Goal: Task Accomplishment & Management: Complete application form

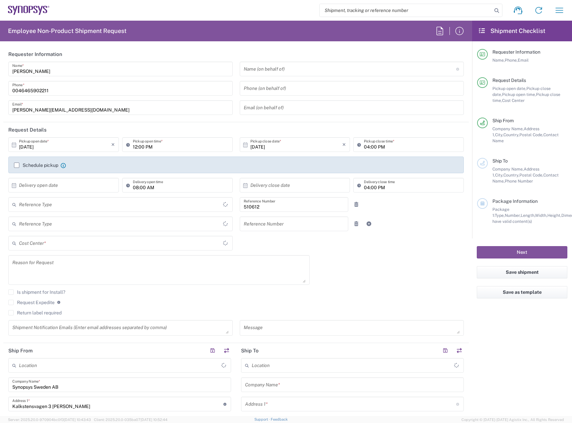
type input "Department"
type input "Delivered at Place"
type input "SE80, SDG, HAPS, HW 510612"
type input "[GEOGRAPHIC_DATA]"
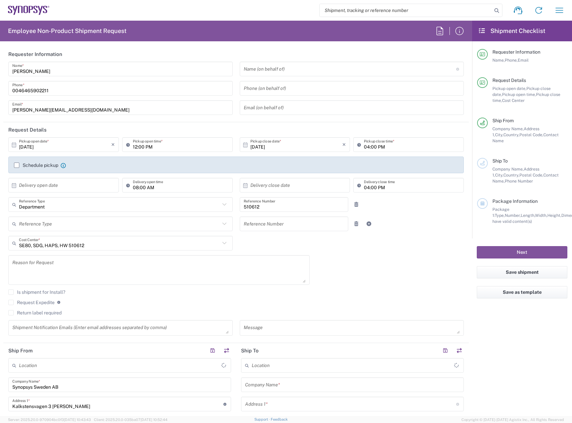
type input "[PERSON_NAME] SE80"
click at [58, 149] on input "[DATE]" at bounding box center [65, 145] width 92 height 12
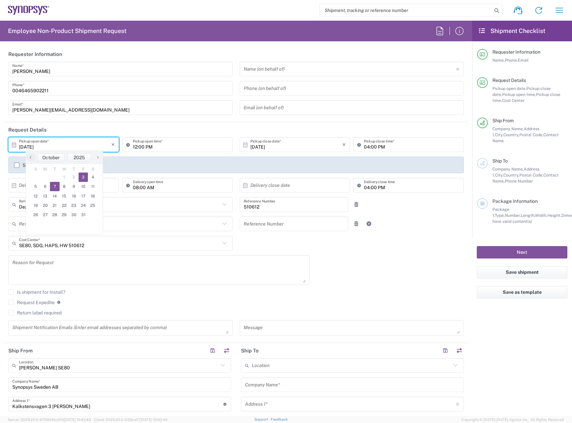
click at [55, 189] on span "7" at bounding box center [55, 186] width 10 height 9
type input "[DATE]"
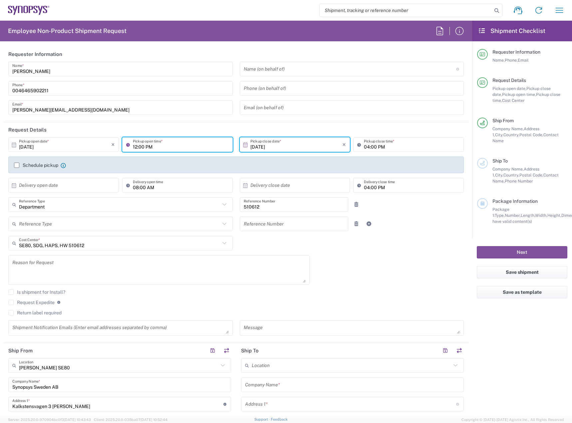
click at [134, 150] on input "12:00 PM" at bounding box center [181, 145] width 96 height 12
type input "08:00 AM"
click at [364, 147] on input "04:00 PM" at bounding box center [412, 145] width 96 height 12
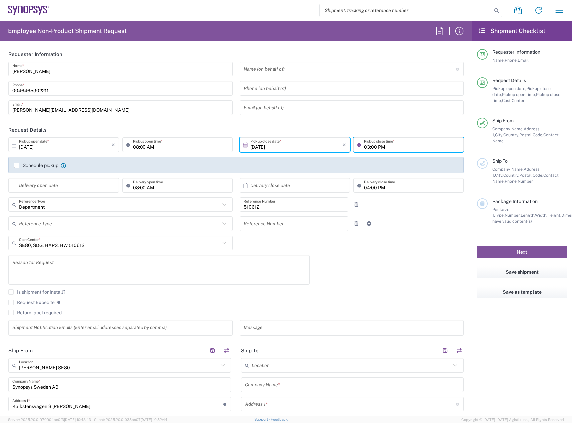
type input "03:00 PM"
click at [48, 164] on label "Schedule pickup" at bounding box center [36, 165] width 44 height 5
click at [17, 165] on input "Schedule pickup" at bounding box center [17, 165] width 0 height 0
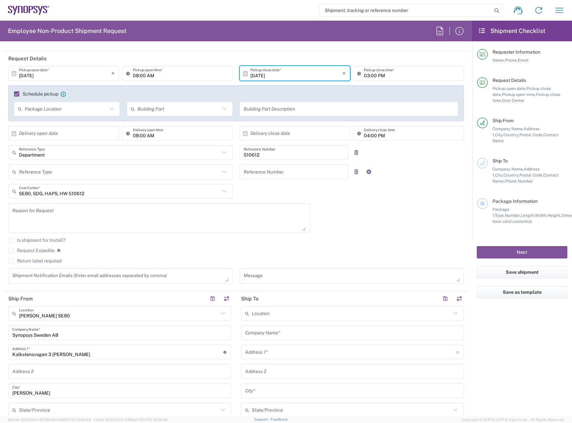
scroll to position [200, 0]
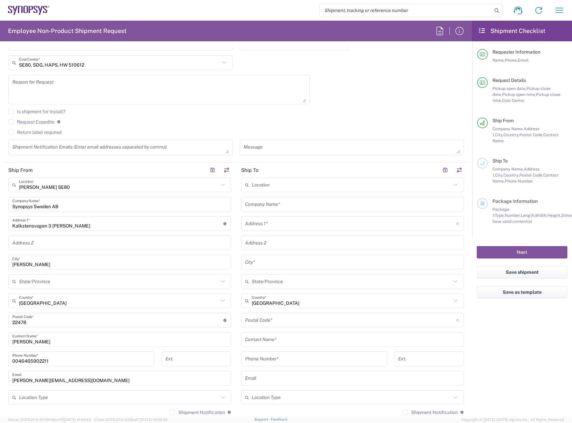
click at [308, 187] on input "text" at bounding box center [351, 185] width 199 height 12
click at [297, 199] on span "Headquarters USSV" at bounding box center [348, 199] width 219 height 10
type input "Headquarters USSV"
type input "Synopsys Headquarters USSV"
type input "[STREET_ADDRESS]"
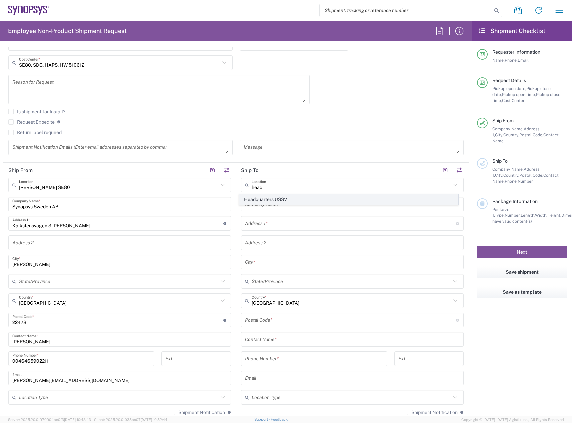
type input "Sunnyvale"
type input "[GEOGRAPHIC_DATA]"
type input "94085"
type input "6505845000"
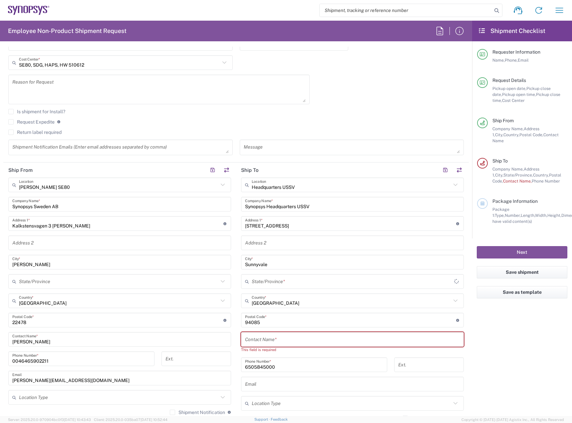
type input "[US_STATE]"
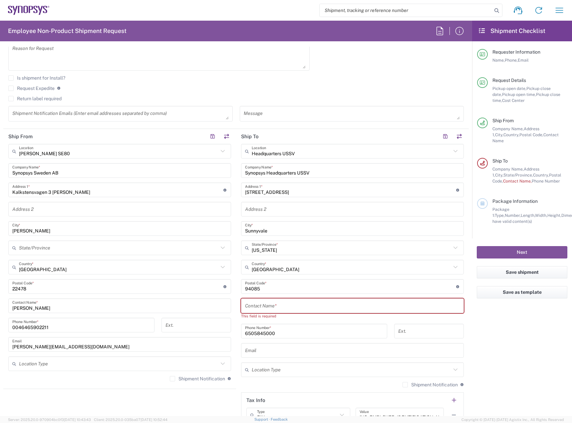
scroll to position [333, 0]
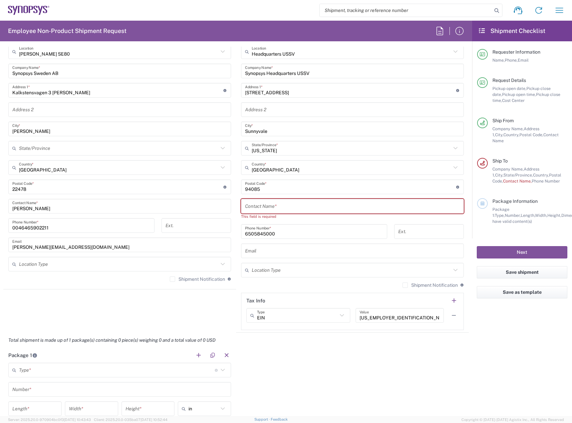
click at [280, 202] on input "text" at bounding box center [352, 206] width 215 height 12
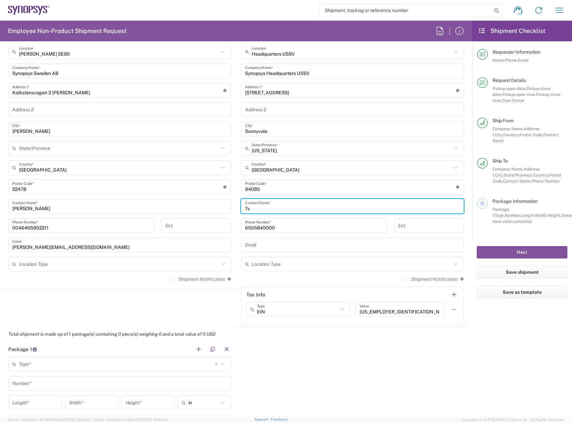
type input "T"
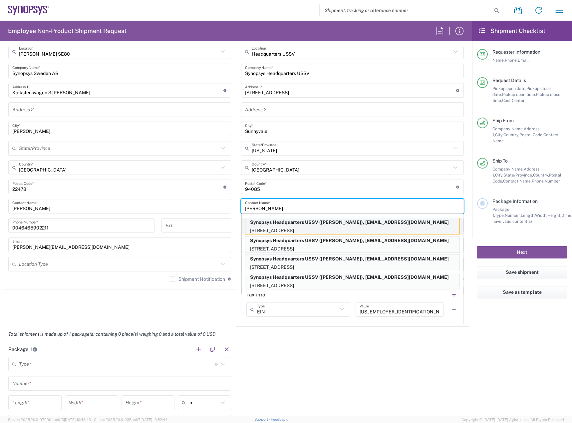
type input "[PERSON_NAME]"
click at [292, 223] on p "Synopsys Headquarters USSV ([PERSON_NAME]), [EMAIL_ADDRESS][DOMAIN_NAME]" at bounding box center [352, 222] width 214 height 8
type input "[PERSON_NAME]"
type input "650.417.1843"
type input "[EMAIL_ADDRESS][DOMAIN_NAME]"
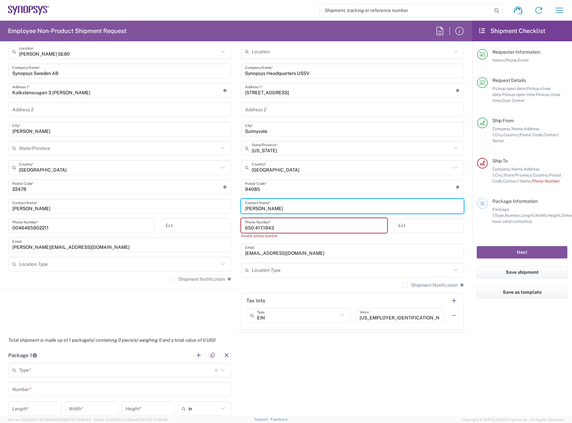
scroll to position [366, 0]
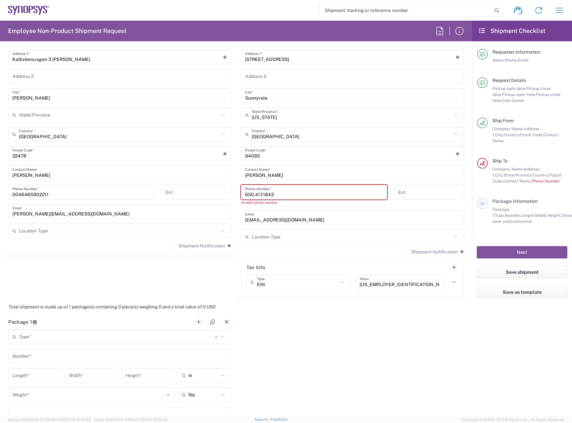
click at [261, 195] on input "650.417.1843" at bounding box center [314, 192] width 138 height 12
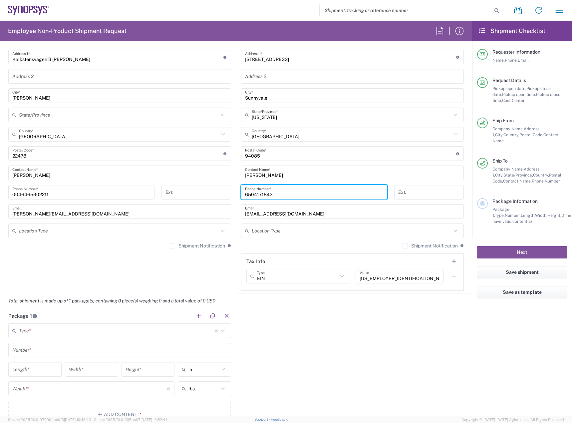
scroll to position [466, 0]
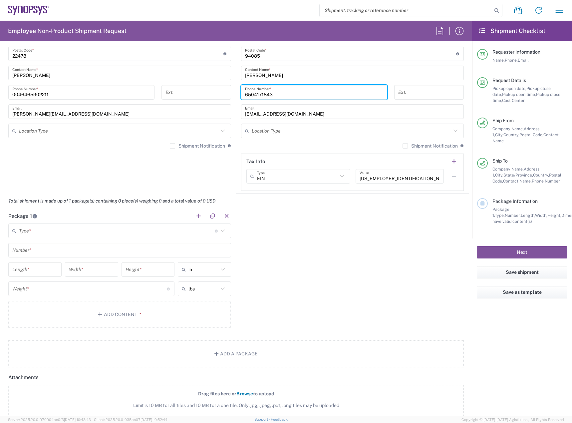
type input "6504171843"
click at [175, 234] on input "text" at bounding box center [117, 231] width 196 height 12
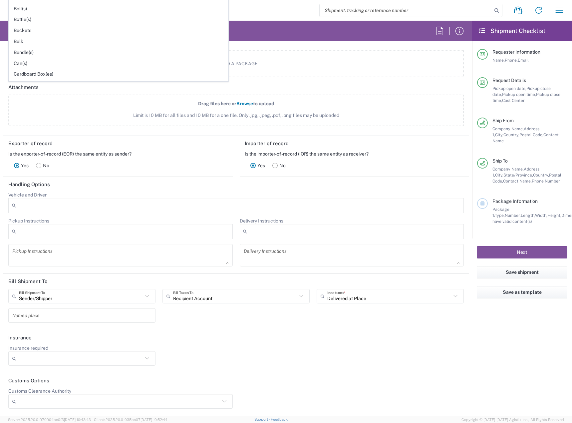
scroll to position [590, 0]
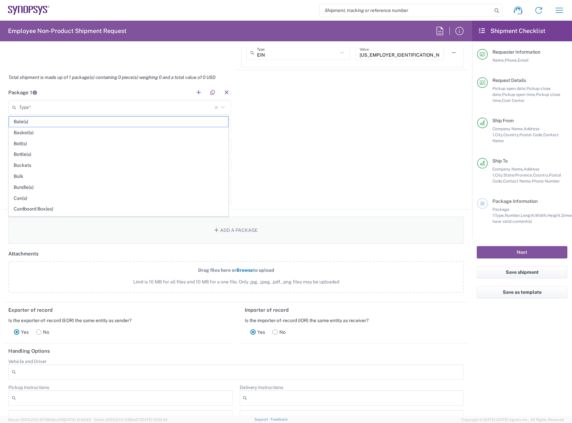
click at [299, 228] on button "Add a Package" at bounding box center [236, 229] width 456 height 27
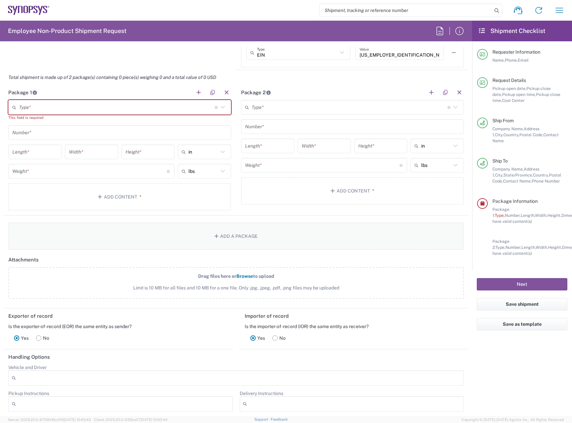
click at [288, 232] on button "Add a Package" at bounding box center [236, 235] width 456 height 27
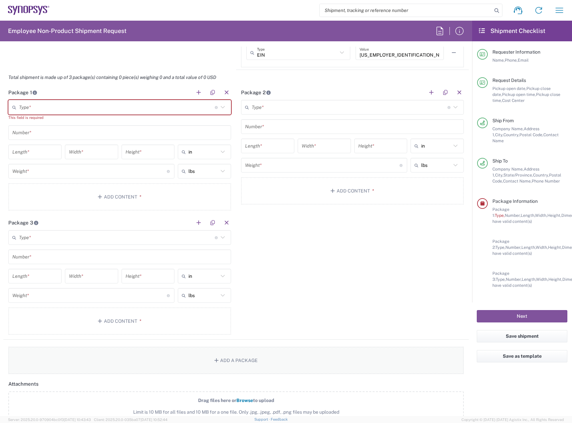
click at [268, 348] on button "Add a Package" at bounding box center [236, 360] width 456 height 27
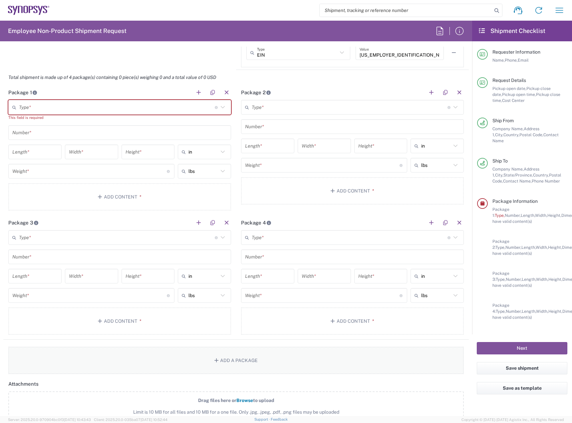
click at [270, 356] on button "Add a Package" at bounding box center [236, 360] width 456 height 27
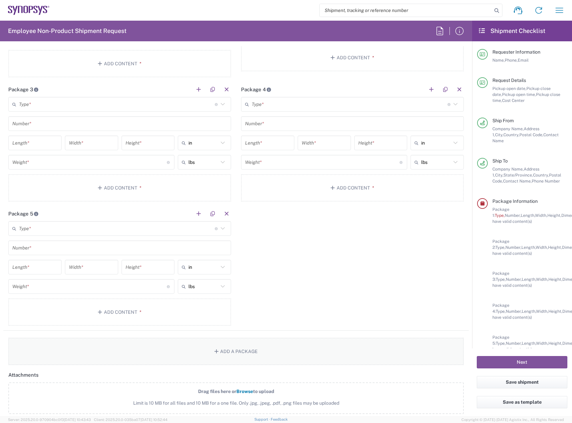
click at [265, 351] on button "Add a Package" at bounding box center [236, 351] width 456 height 27
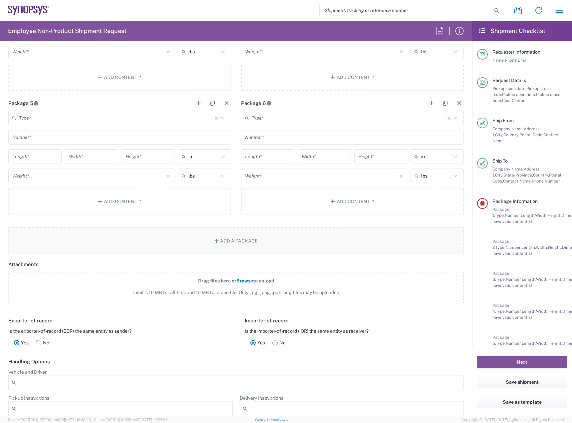
scroll to position [856, 0]
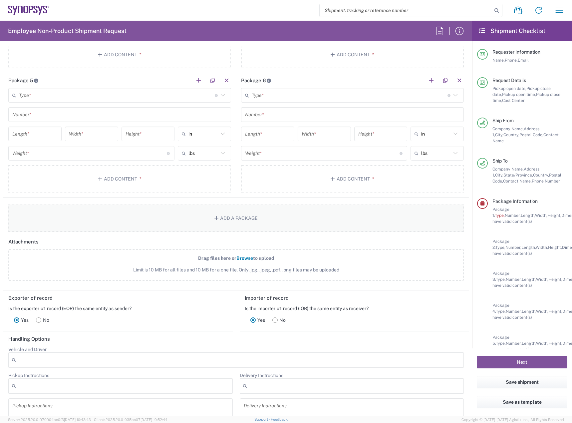
click at [272, 219] on button "Add a Package" at bounding box center [236, 217] width 456 height 27
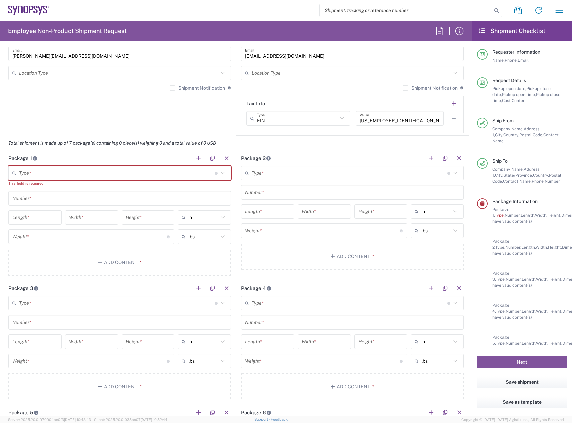
scroll to position [523, 0]
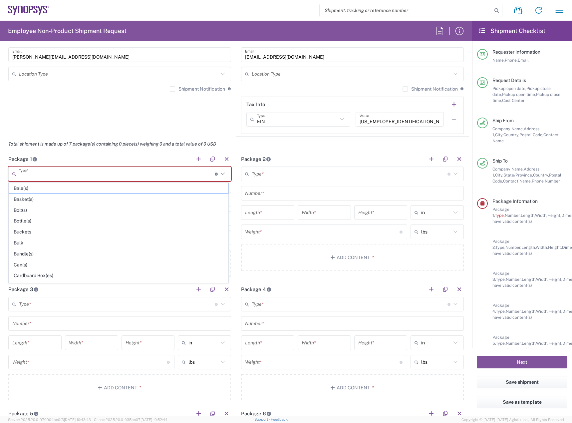
click at [150, 171] on input "text" at bounding box center [117, 174] width 196 height 12
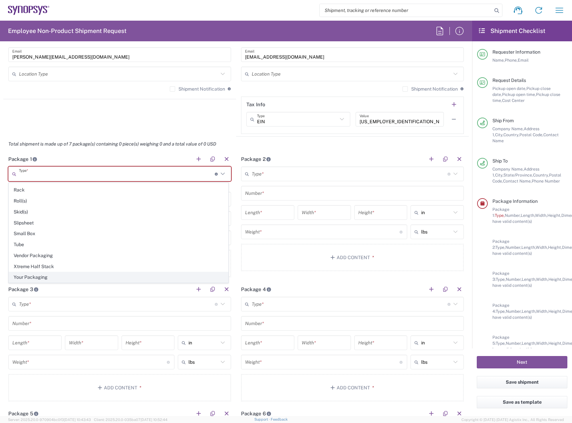
click at [115, 277] on span "Your Packaging" at bounding box center [118, 277] width 219 height 10
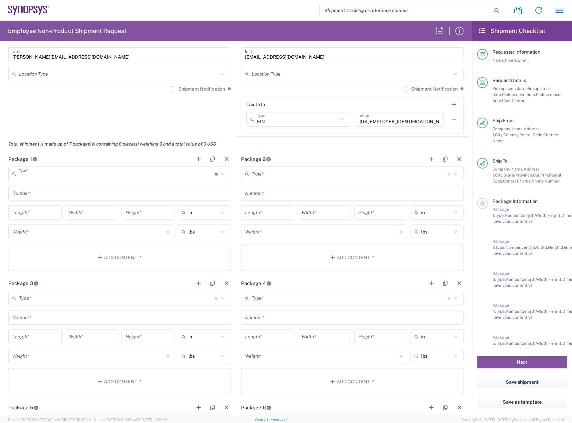
type input "Your Packaging"
click at [314, 170] on input "text" at bounding box center [350, 174] width 196 height 12
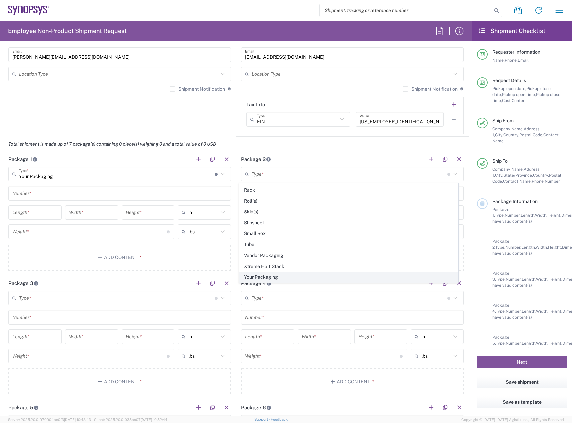
click at [327, 275] on span "Your Packaging" at bounding box center [348, 277] width 219 height 10
type input "Your Packaging"
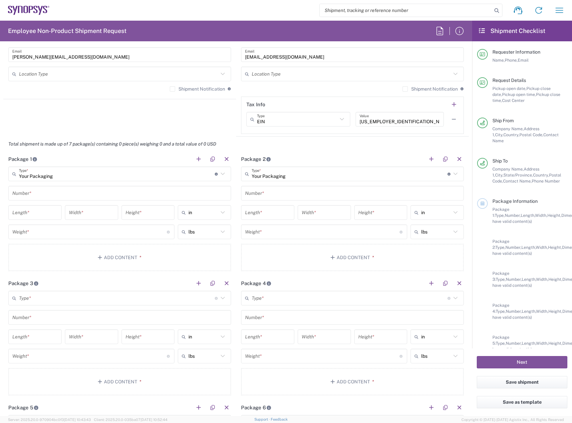
click at [218, 210] on icon at bounding box center [222, 212] width 9 height 9
click at [210, 235] on span "cm" at bounding box center [202, 238] width 51 height 10
type input "cm"
click at [210, 235] on input "text" at bounding box center [203, 231] width 30 height 11
click at [208, 256] on span "kgs" at bounding box center [202, 257] width 51 height 10
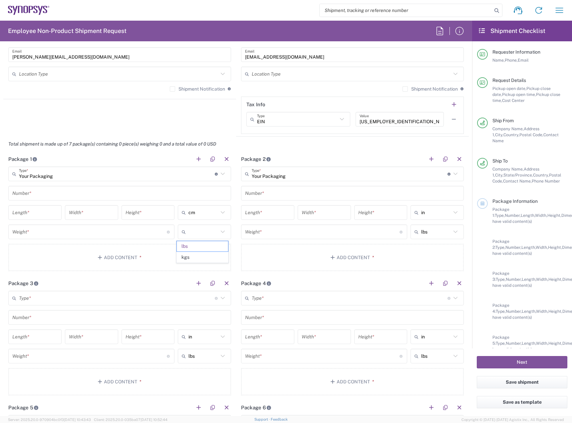
type input "kgs"
click at [451, 214] on icon at bounding box center [455, 212] width 9 height 9
click at [428, 241] on span "cm" at bounding box center [432, 238] width 51 height 10
type input "cm"
click at [431, 229] on input "text" at bounding box center [436, 231] width 30 height 11
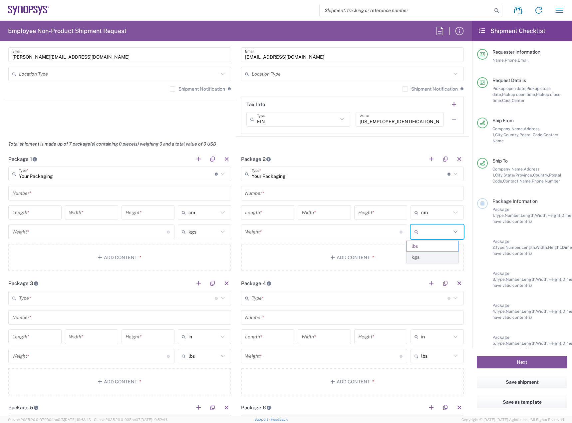
click at [416, 256] on span "kgs" at bounding box center [432, 257] width 51 height 10
type input "kgs"
click at [118, 200] on main "Your Packaging Type * Material used to package goods Bale(s) Basket(s) Bolt(s) …" at bounding box center [119, 220] width 233 height 107
click at [119, 197] on input "text" at bounding box center [119, 193] width 215 height 12
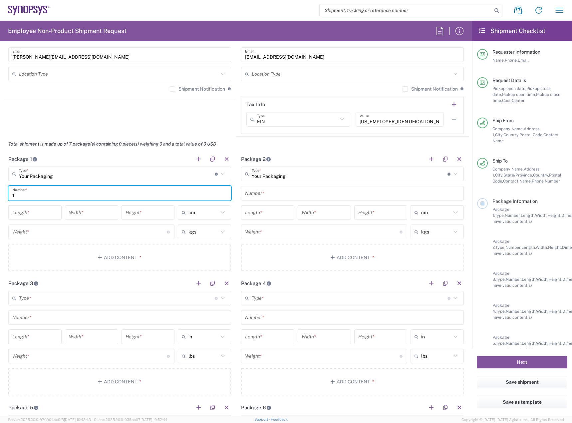
type input "1"
click at [35, 211] on input "number" at bounding box center [34, 213] width 45 height 12
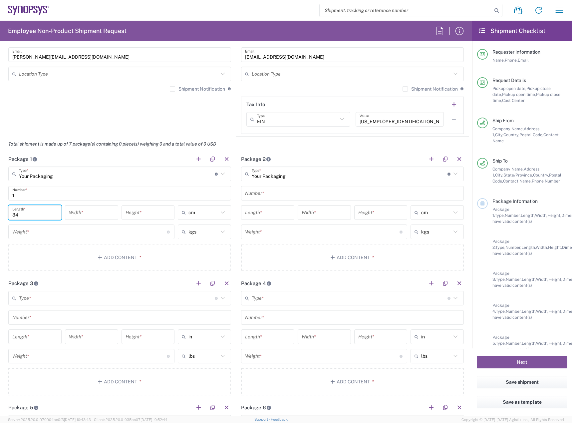
type input "34"
type input "31"
click at [62, 234] on input "number" at bounding box center [89, 232] width 155 height 12
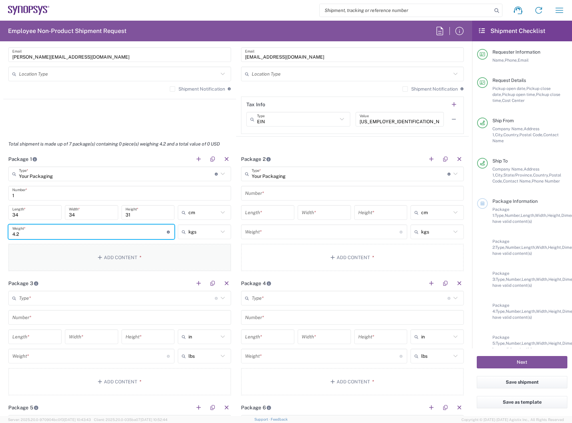
type input "4.2"
click at [176, 253] on button "Add Content *" at bounding box center [119, 257] width 223 height 27
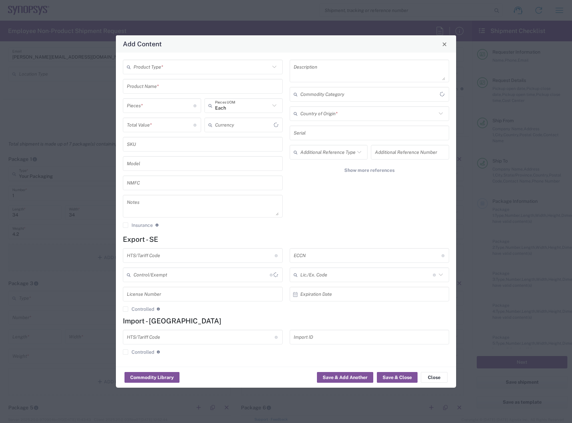
type input "US Dollar"
click at [183, 70] on input "text" at bounding box center [202, 67] width 137 height 12
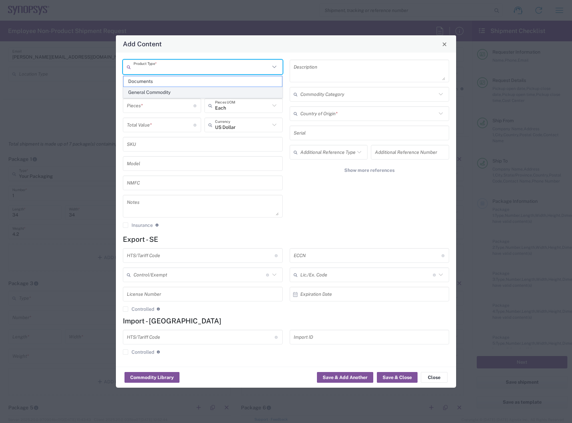
click at [181, 96] on span "General Commodity" at bounding box center [203, 92] width 159 height 10
type input "General Commodity"
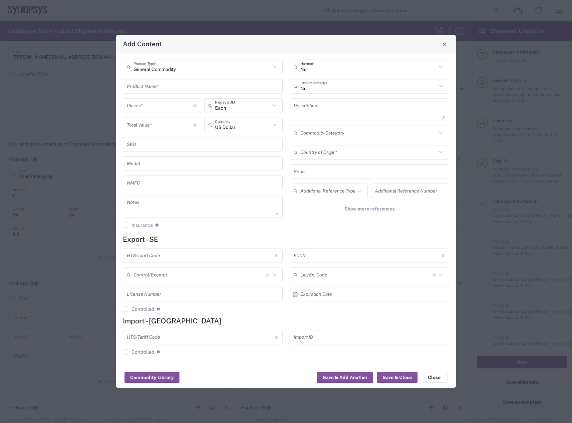
click at [177, 81] on div "Product Name *" at bounding box center [203, 86] width 160 height 15
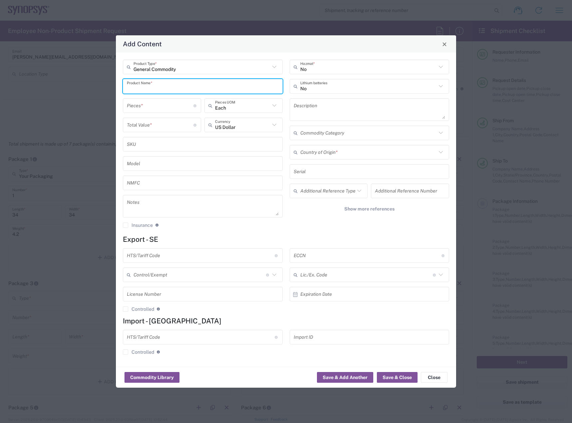
click at [178, 84] on input "text" at bounding box center [203, 87] width 152 height 12
type input "HDR-239494-02-ARP6 cables"
click at [170, 101] on input "number" at bounding box center [160, 106] width 67 height 12
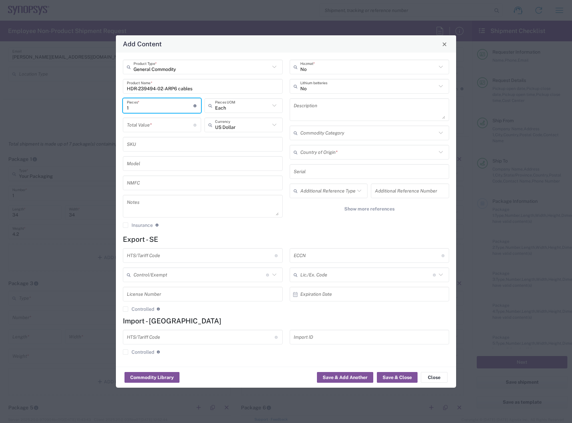
type input "1"
click at [160, 128] on input "number" at bounding box center [160, 125] width 67 height 12
click at [158, 107] on input "1" at bounding box center [160, 106] width 67 height 12
click at [151, 128] on input "413" at bounding box center [160, 125] width 67 height 12
type input "4"
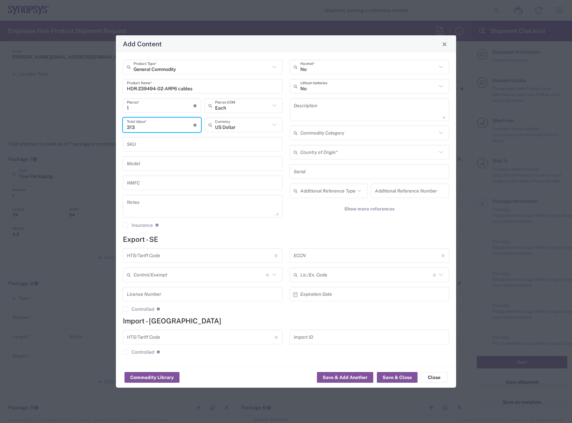
type input "313"
click at [162, 109] on input "1" at bounding box center [160, 106] width 67 height 12
type input "15"
type input "4695"
type input "15"
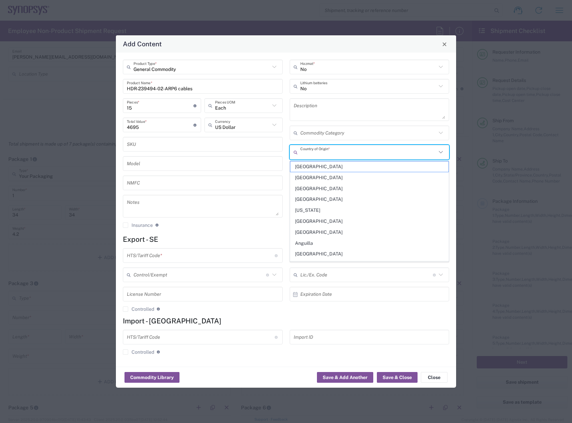
click at [350, 149] on input "text" at bounding box center [368, 153] width 137 height 12
type input "united"
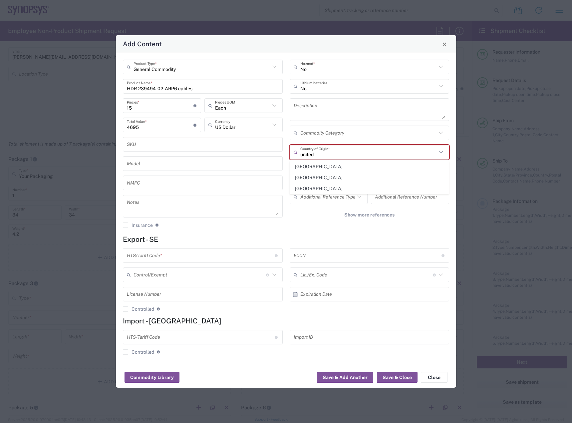
drag, startPoint x: 330, startPoint y: 153, endPoint x: 203, endPoint y: 136, distance: 128.0
click at [203, 136] on div "General Commodity Product Type * HDR-239494-02-ARP6 cables Product Name * 15 Pi…" at bounding box center [286, 146] width 333 height 173
click at [317, 168] on span "[GEOGRAPHIC_DATA]" at bounding box center [369, 167] width 159 height 10
type input "[GEOGRAPHIC_DATA]"
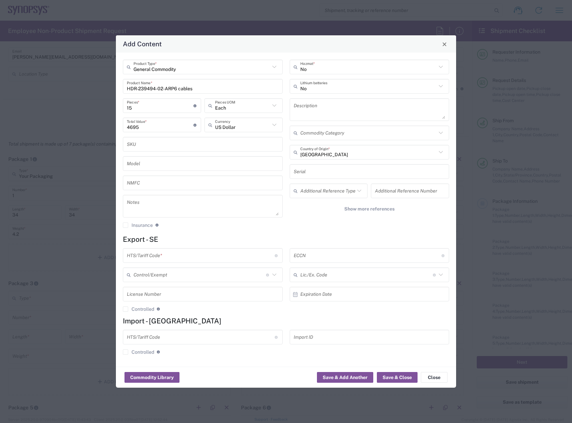
click at [326, 259] on input "text" at bounding box center [368, 256] width 148 height 12
type input "EAR99"
click at [191, 250] on input "text" at bounding box center [201, 256] width 148 height 12
type input "8544.42.9000"
click at [393, 375] on button "Save & Close" at bounding box center [397, 377] width 41 height 11
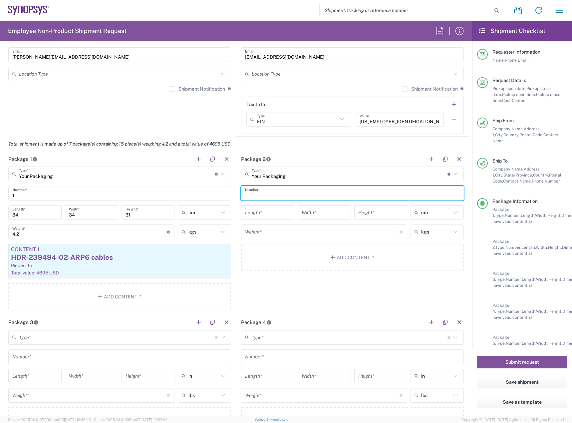
click at [299, 188] on input "text" at bounding box center [352, 193] width 215 height 12
type input "1"
type input "cm"
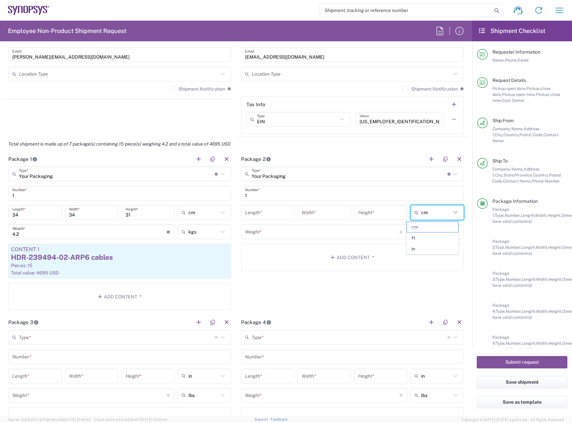
click at [426, 214] on input "cm" at bounding box center [436, 212] width 30 height 11
click at [279, 214] on input "number" at bounding box center [267, 213] width 45 height 12
click at [278, 212] on input "number" at bounding box center [267, 213] width 45 height 12
type input "35"
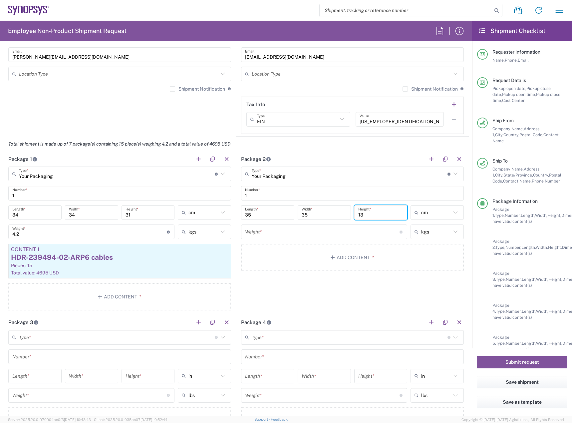
type input "13"
click at [363, 237] on input "number" at bounding box center [322, 232] width 155 height 12
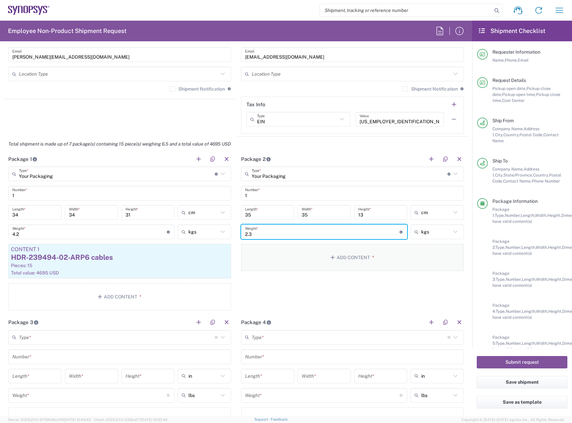
type input "2.3"
click at [367, 252] on button "Add Content *" at bounding box center [352, 257] width 223 height 27
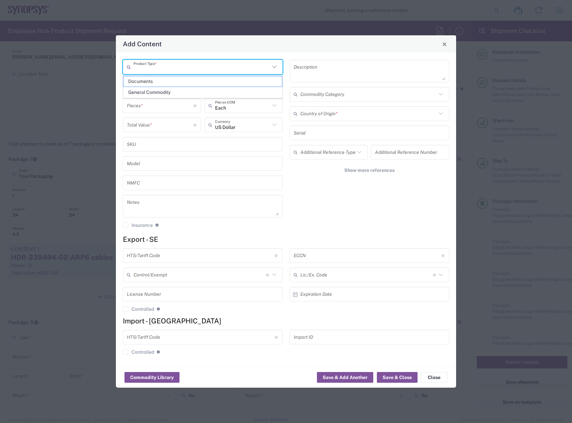
click at [240, 66] on input "text" at bounding box center [202, 67] width 137 height 12
click at [204, 89] on span "General Commodity" at bounding box center [203, 92] width 159 height 10
type input "General Commodity"
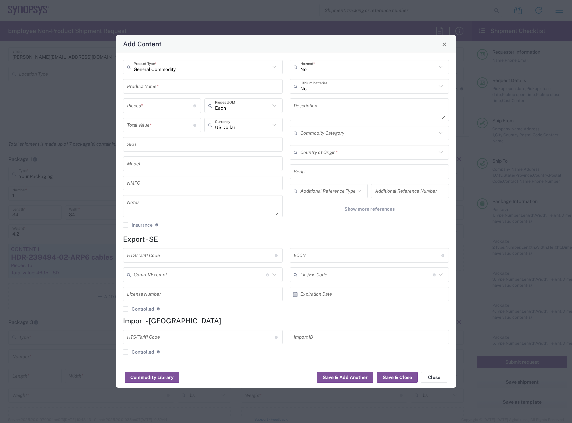
click at [180, 87] on input "text" at bounding box center [203, 87] width 152 height 12
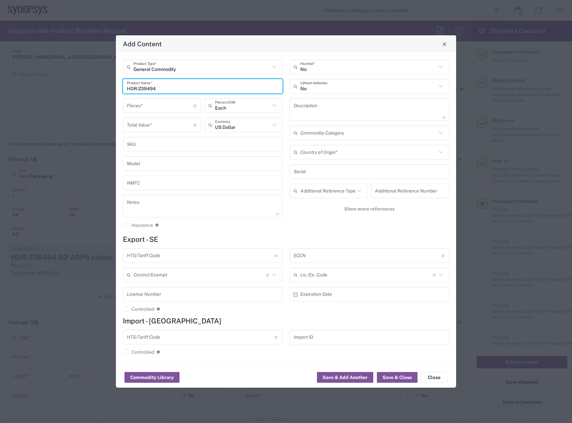
type input "HDR-239494"
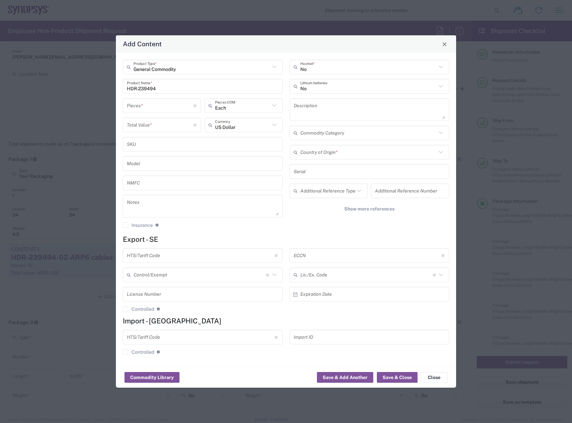
click at [359, 153] on input "text" at bounding box center [368, 153] width 137 height 12
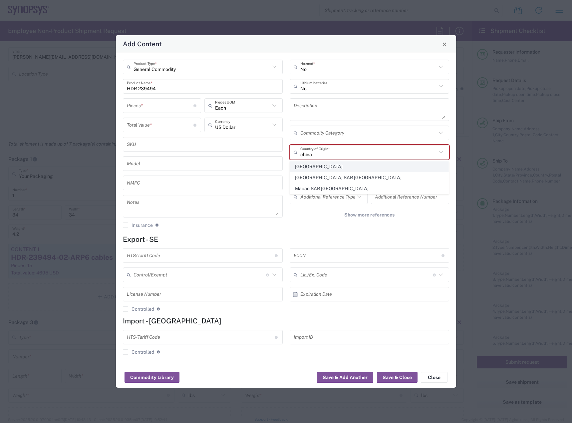
click at [342, 166] on span "[GEOGRAPHIC_DATA]" at bounding box center [369, 167] width 159 height 10
type input "[GEOGRAPHIC_DATA]"
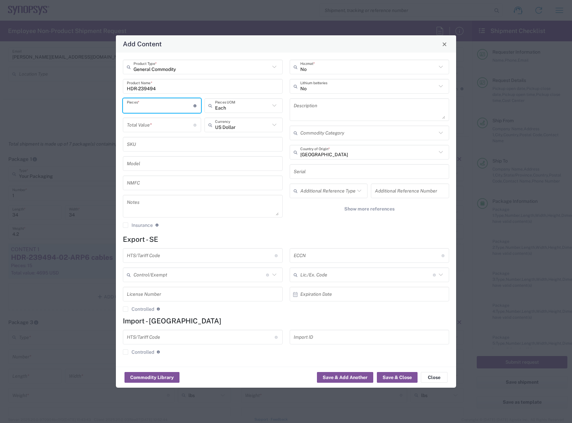
click at [159, 111] on input "number" at bounding box center [160, 106] width 67 height 12
click at [171, 90] on div "HDR-239494 Product Name *" at bounding box center [203, 86] width 160 height 15
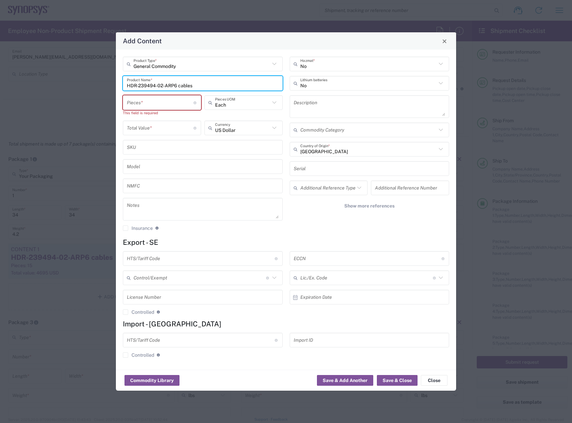
type input "HDR-239494-02-ARP6 cables"
click at [178, 103] on input "number" at bounding box center [160, 103] width 67 height 12
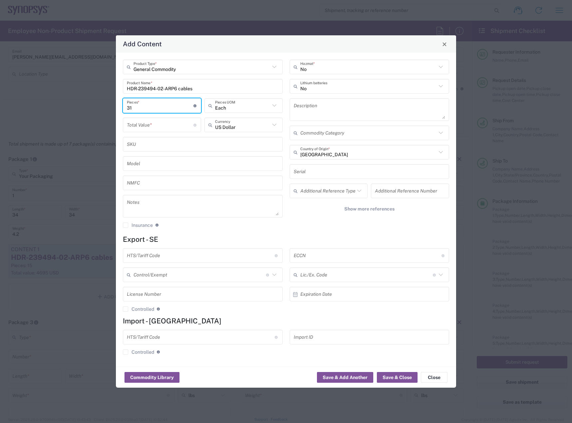
type input "3"
type input "1"
type input "3"
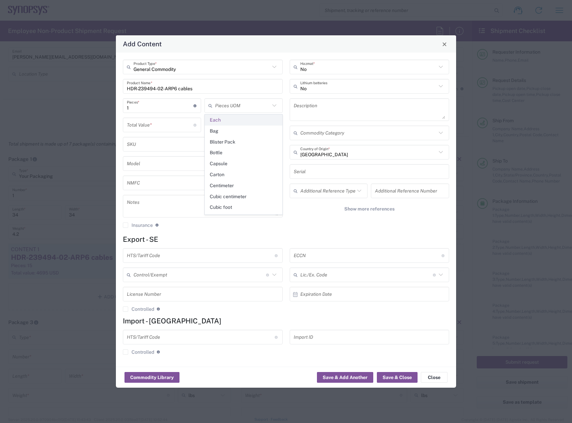
click at [227, 120] on span "Each" at bounding box center [243, 120] width 77 height 10
click at [227, 105] on input "text" at bounding box center [242, 106] width 55 height 12
click at [237, 198] on span "Each" at bounding box center [243, 195] width 77 height 10
type input "Each"
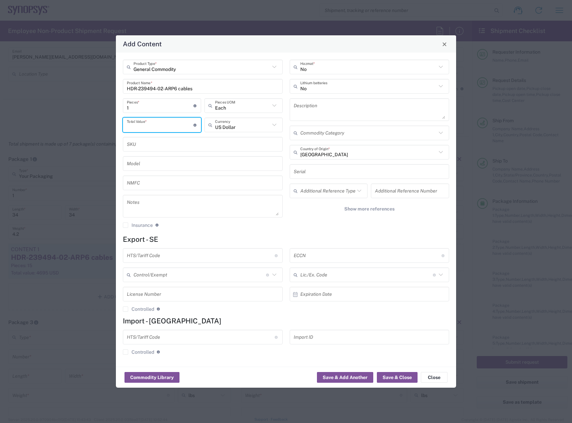
click at [169, 125] on input "number" at bounding box center [160, 125] width 67 height 12
type input "313"
click at [174, 117] on div "1 Pieces * Number of pieces inside all the packages" at bounding box center [162, 107] width 82 height 19
type input "12"
type input "3756"
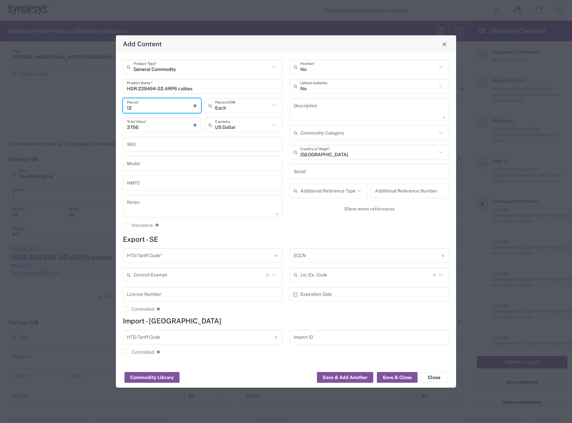
type input "12"
click at [315, 256] on input "text" at bounding box center [368, 256] width 148 height 12
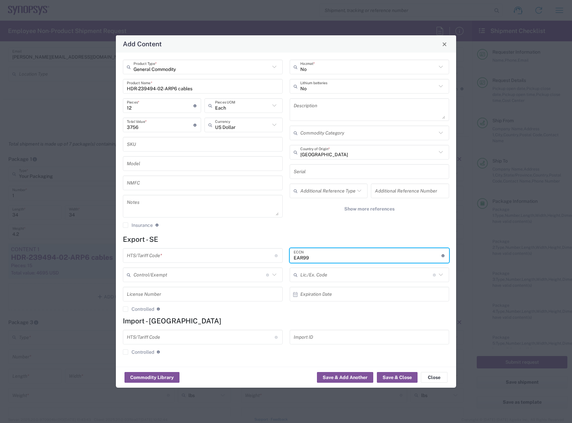
type input "EAR99"
click at [253, 254] on input "text" at bounding box center [201, 256] width 148 height 12
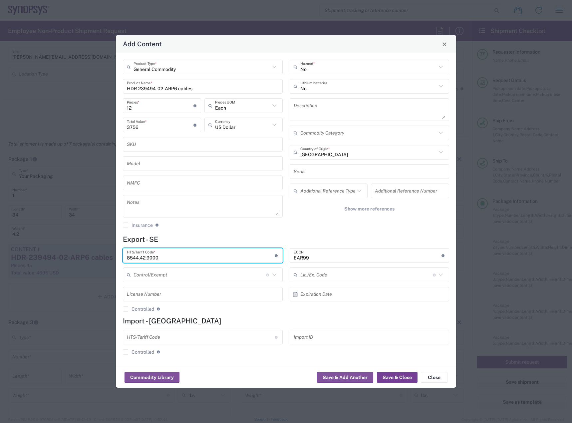
type input "8544.42.9000"
click at [396, 378] on button "Save & Close" at bounding box center [397, 377] width 41 height 11
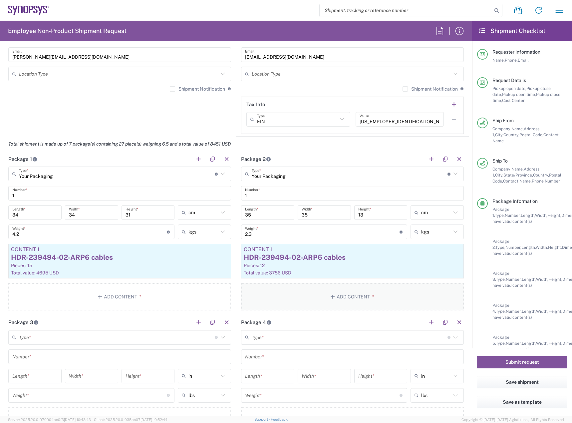
click at [358, 290] on button "Add Content *" at bounding box center [352, 296] width 223 height 27
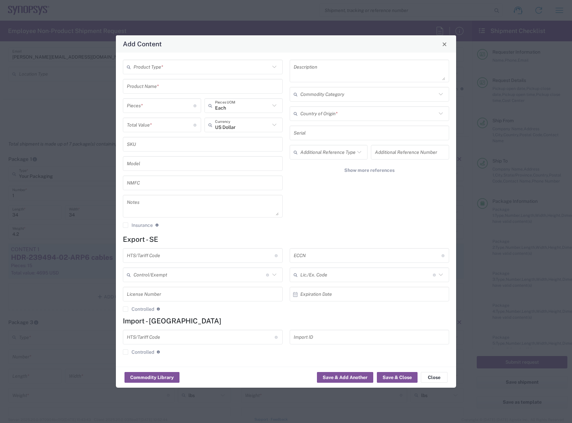
click at [177, 71] on input "text" at bounding box center [202, 67] width 137 height 12
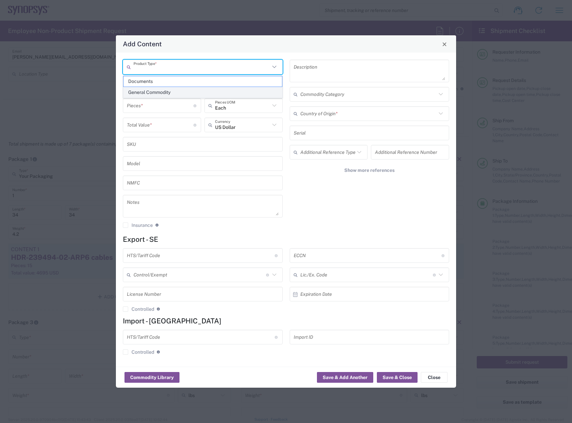
click at [170, 90] on span "General Commodity" at bounding box center [203, 92] width 159 height 10
type input "General Commodity"
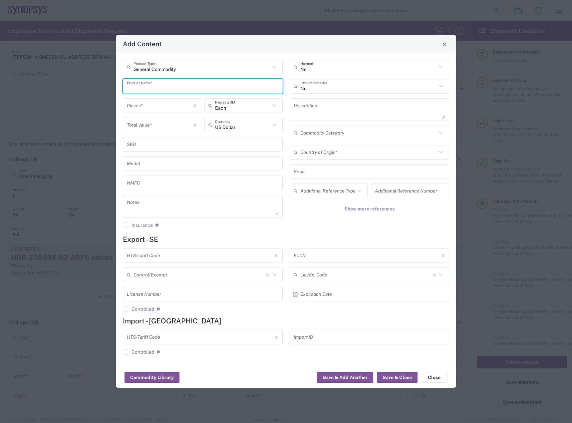
click at [171, 83] on input "text" at bounding box center [203, 87] width 152 height 12
click at [448, 44] on div "Add Content" at bounding box center [286, 43] width 340 height 17
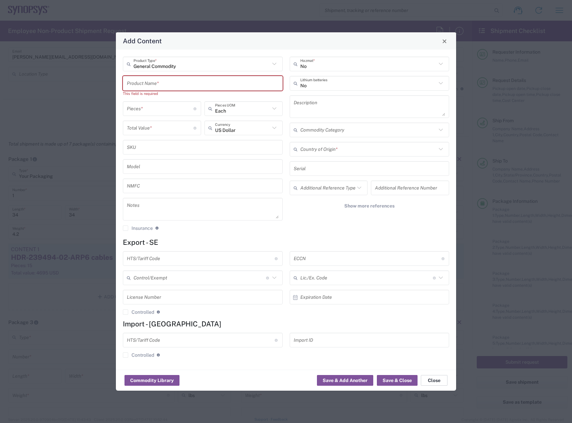
click at [433, 378] on button "Close" at bounding box center [434, 380] width 27 height 11
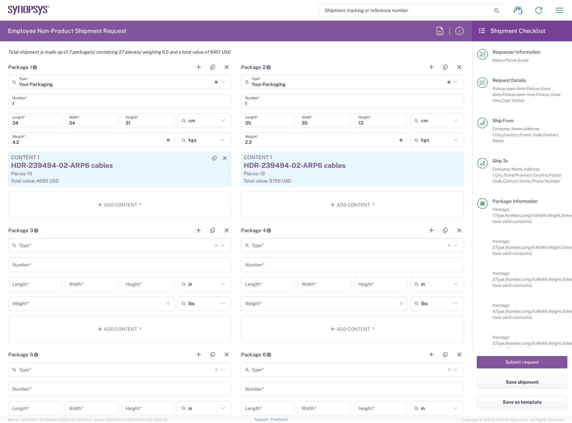
scroll to position [623, 0]
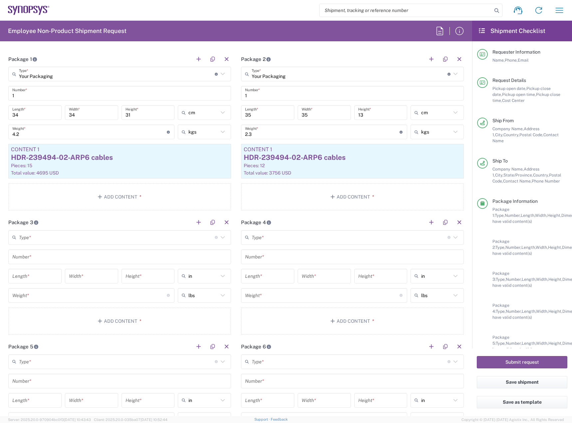
click at [137, 233] on input "text" at bounding box center [117, 237] width 196 height 12
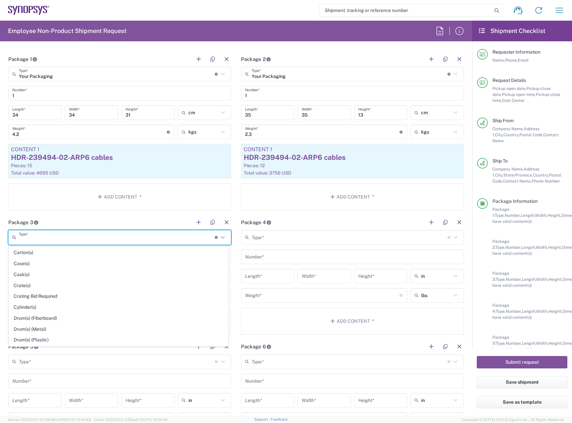
scroll to position [315, 0]
click at [71, 338] on span "Your Packaging" at bounding box center [118, 341] width 219 height 10
type input "Your Packaging"
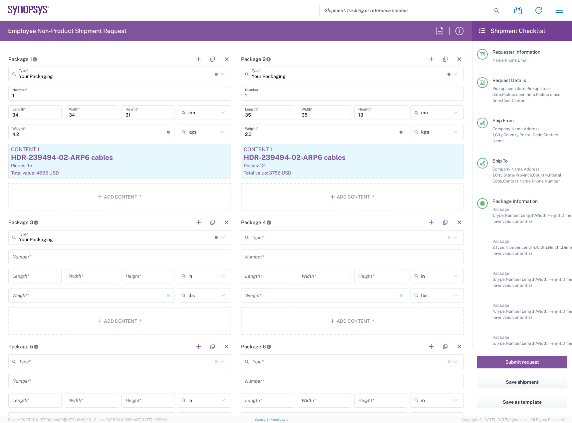
scroll to position [690, 0]
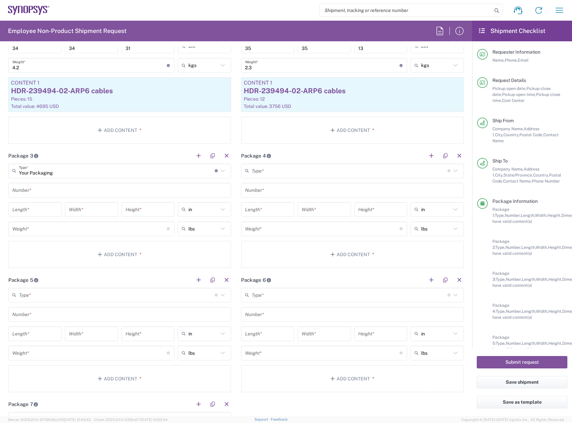
drag, startPoint x: 211, startPoint y: 209, endPoint x: 197, endPoint y: 237, distance: 31.4
click at [211, 210] on input "in" at bounding box center [203, 209] width 30 height 11
click at [199, 234] on span "cm" at bounding box center [202, 235] width 51 height 10
type input "cm"
click at [203, 226] on input "text" at bounding box center [203, 228] width 30 height 11
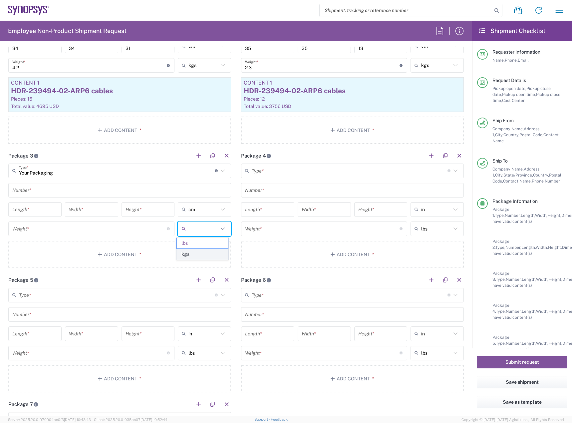
click at [191, 252] on span "kgs" at bounding box center [202, 254] width 51 height 10
type input "kgs"
click at [132, 192] on input "text" at bounding box center [119, 190] width 215 height 12
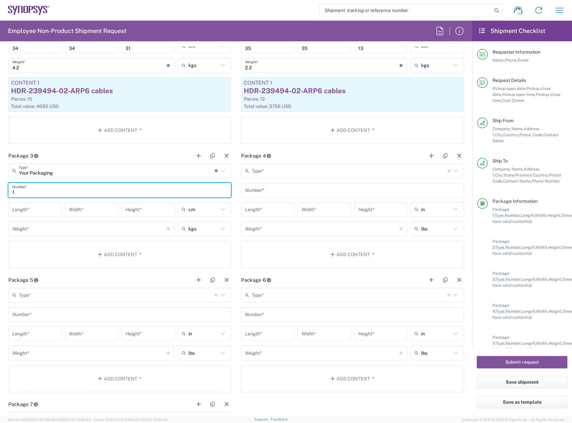
type input "1"
click at [36, 208] on input "number" at bounding box center [34, 209] width 45 height 12
type input "35"
type input "13"
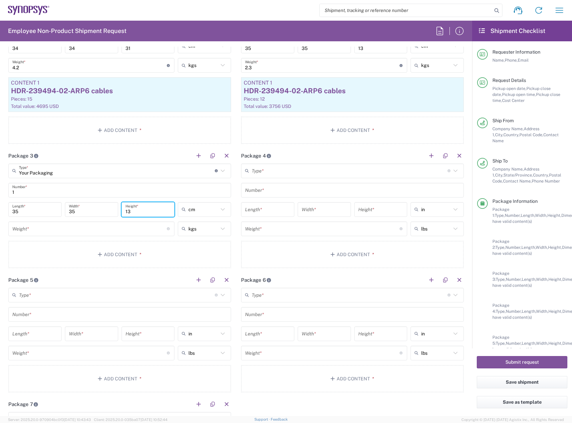
click at [70, 228] on input "number" at bounding box center [89, 229] width 155 height 12
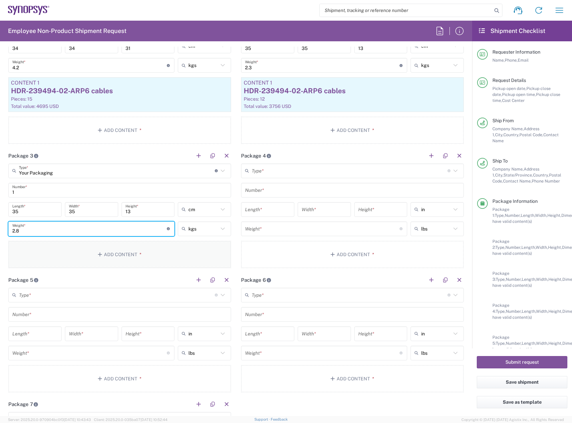
type input "2.8"
click at [98, 258] on button "Add Content *" at bounding box center [119, 254] width 223 height 27
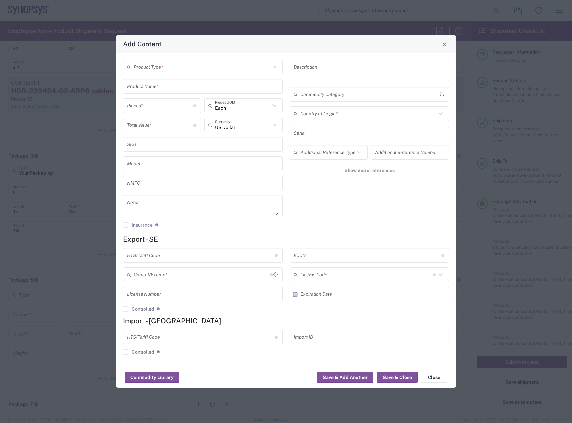
click at [185, 66] on input "text" at bounding box center [202, 67] width 137 height 12
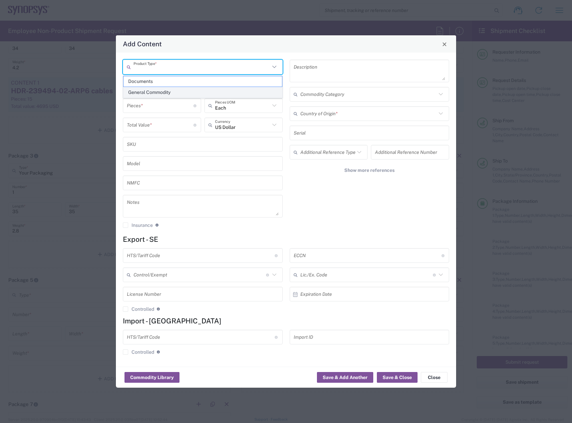
click at [185, 90] on span "General Commodity" at bounding box center [203, 92] width 159 height 10
type input "General Commodity"
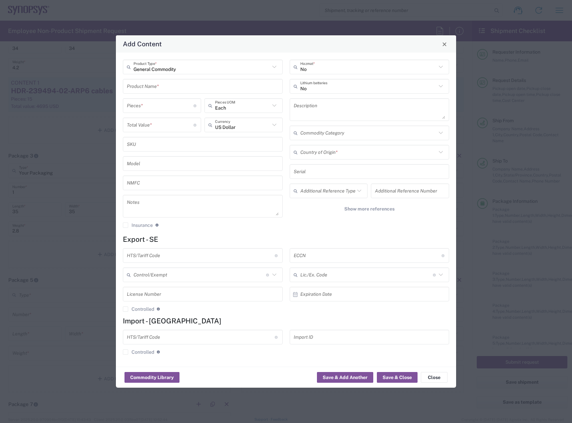
click at [181, 86] on input "text" at bounding box center [203, 87] width 152 height 12
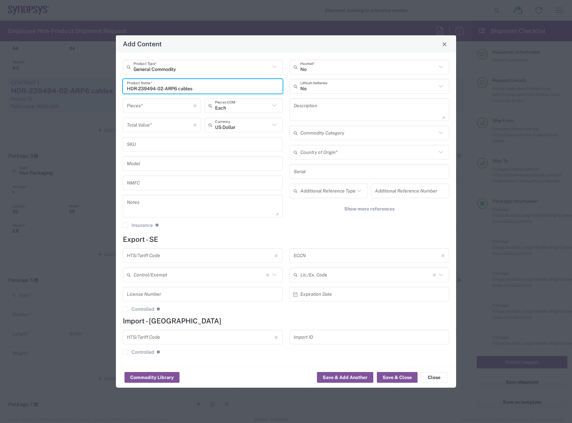
type input "HDR-239494-02-ARP6 cables"
click at [157, 102] on input "number" at bounding box center [160, 106] width 67 height 12
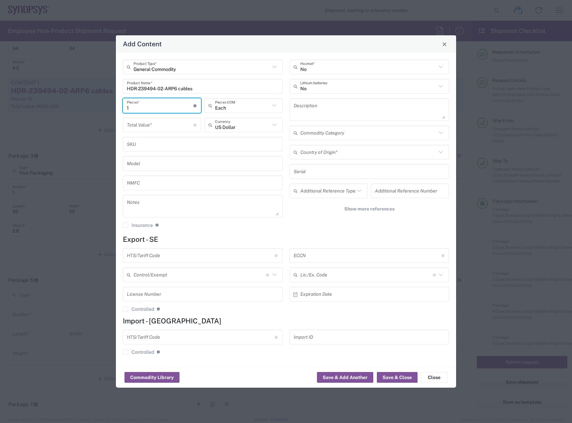
type input "1"
click at [155, 122] on input "number" at bounding box center [160, 125] width 67 height 12
type input "313"
drag, startPoint x: 155, startPoint y: 105, endPoint x: 158, endPoint y: 104, distance: 3.3
click at [158, 104] on input "1" at bounding box center [160, 106] width 67 height 12
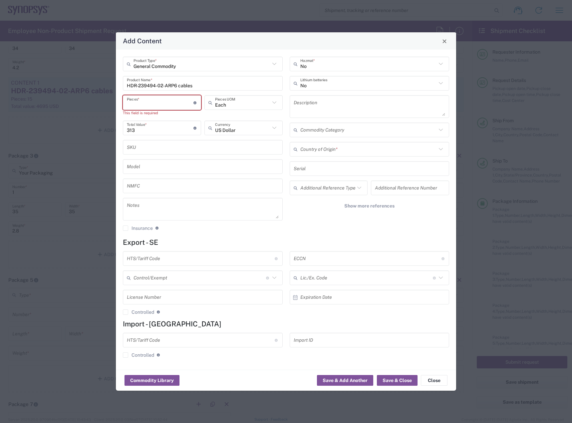
type input "8"
type input "2504"
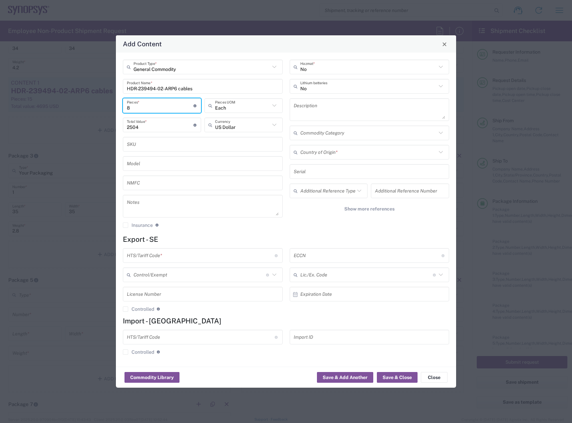
type input "8"
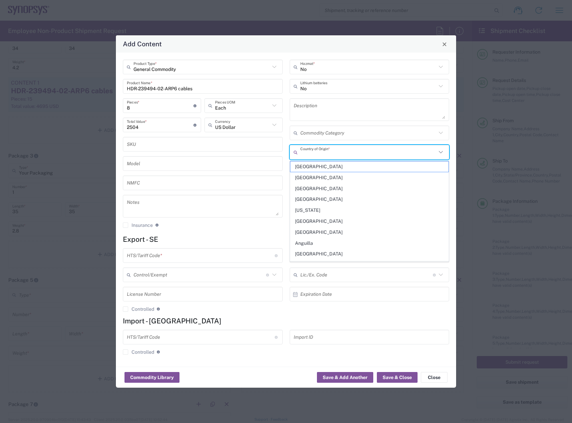
click at [303, 153] on input "text" at bounding box center [368, 153] width 137 height 12
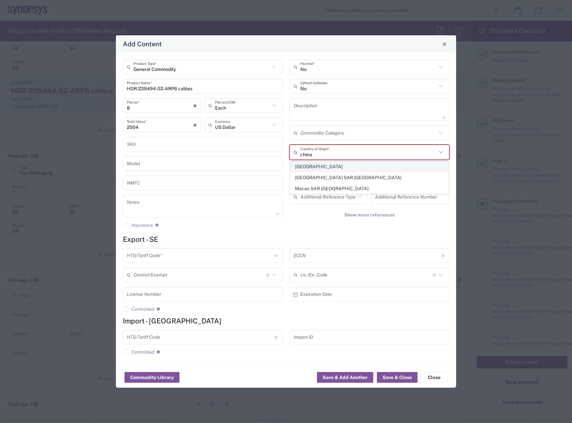
click at [321, 166] on span "[GEOGRAPHIC_DATA]" at bounding box center [369, 167] width 159 height 10
type input "[GEOGRAPHIC_DATA]"
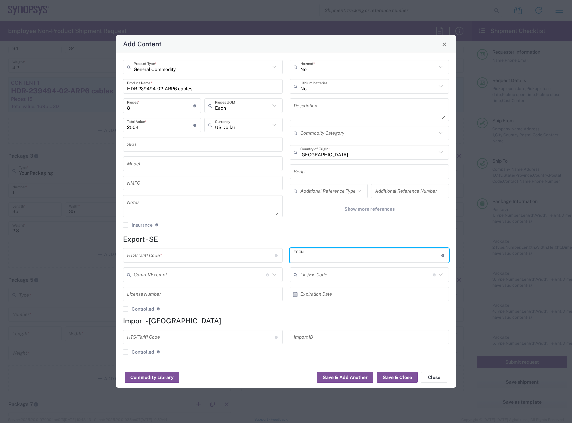
click at [332, 255] on input "text" at bounding box center [368, 256] width 148 height 12
type input "EAR99"
click at [199, 258] on input "text" at bounding box center [201, 256] width 148 height 12
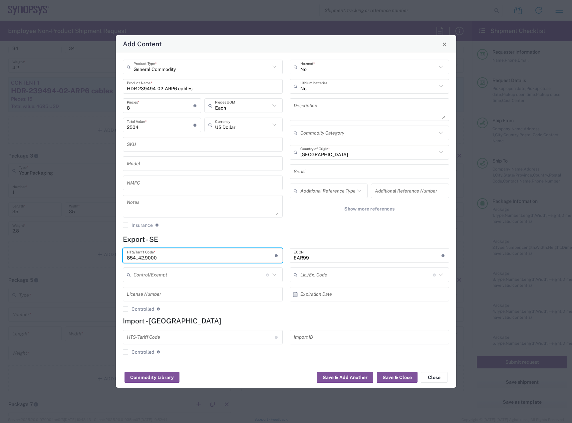
click at [137, 255] on input "854..42.9000" at bounding box center [201, 256] width 148 height 12
type input "8544.42.9000"
click at [414, 376] on button "Save & Close" at bounding box center [397, 377] width 41 height 11
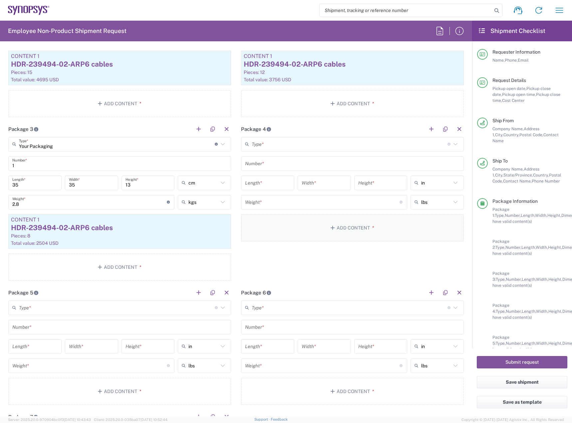
scroll to position [756, 0]
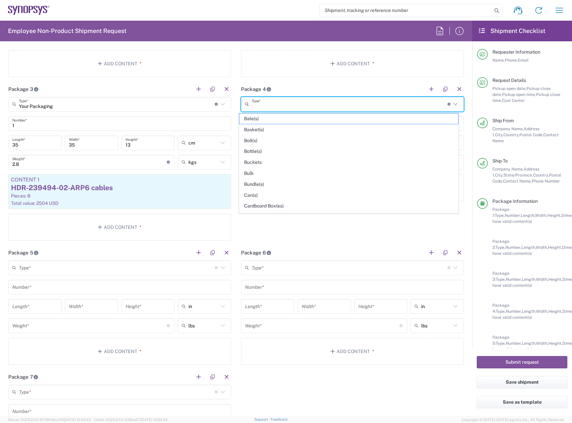
click at [321, 107] on input "text" at bounding box center [350, 104] width 196 height 12
click at [298, 208] on span "Your Packaging" at bounding box center [348, 207] width 219 height 10
type input "Your Packaging"
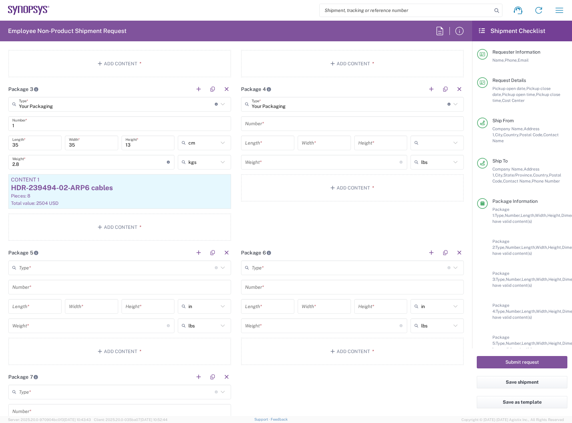
click at [428, 147] on input "text" at bounding box center [436, 143] width 30 height 11
click at [426, 167] on span "cm" at bounding box center [432, 168] width 51 height 10
type input "cm"
click at [427, 163] on input "lbs" at bounding box center [436, 162] width 30 height 11
click at [422, 186] on span "kgs" at bounding box center [432, 187] width 51 height 10
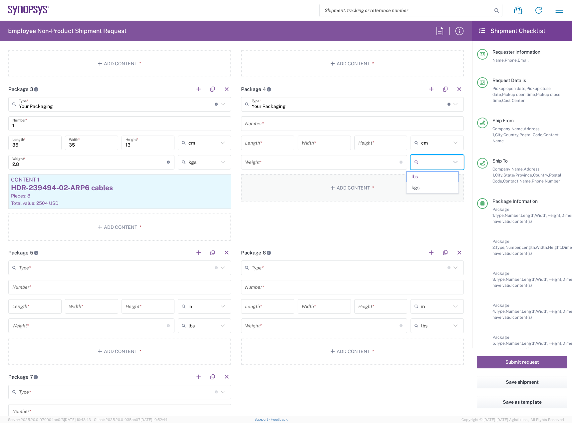
type input "kgs"
click at [322, 121] on input "text" at bounding box center [352, 124] width 215 height 12
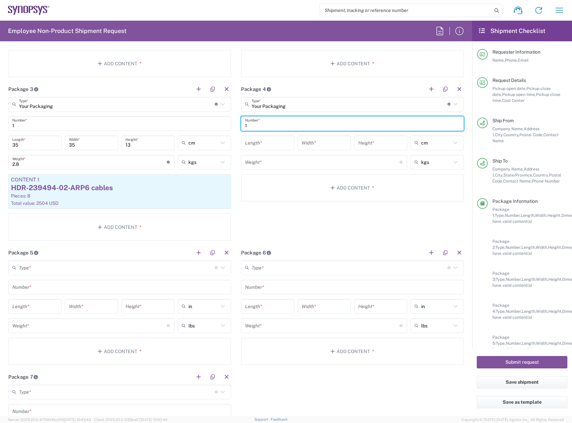
type input "1"
click at [266, 143] on input "number" at bounding box center [267, 143] width 45 height 12
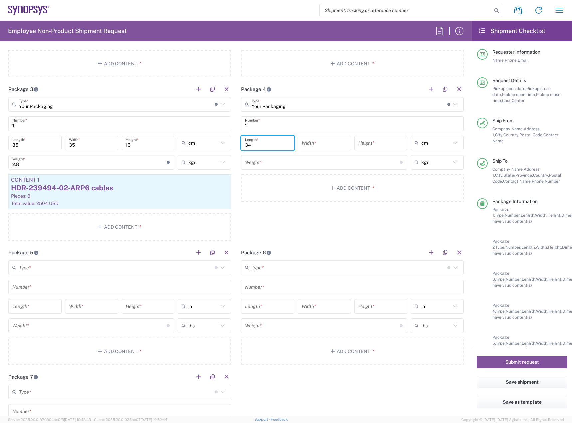
type input "34"
type input "31"
type input "cm"
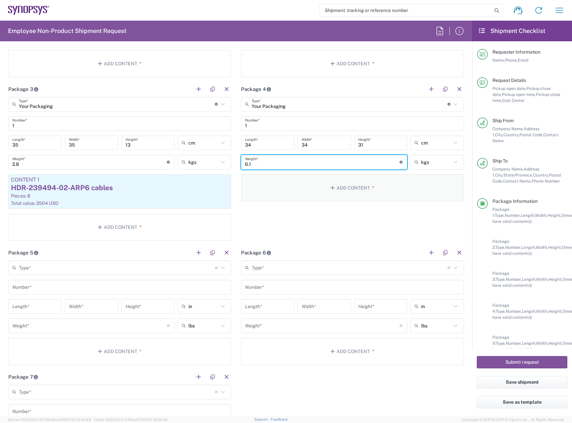
type input "6.1"
click at [290, 194] on button "Add Content *" at bounding box center [352, 187] width 223 height 27
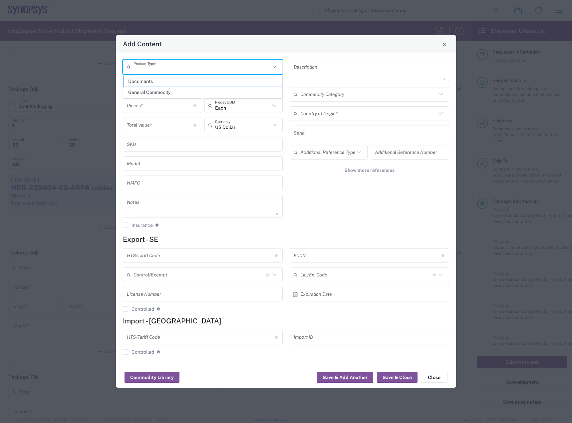
click at [208, 71] on input "text" at bounding box center [202, 67] width 137 height 12
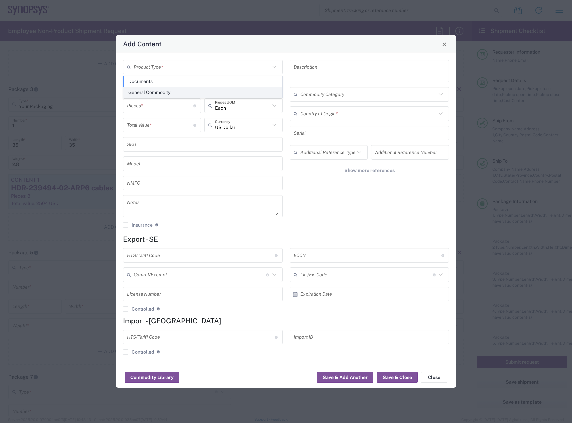
click at [201, 91] on span "General Commodity" at bounding box center [203, 92] width 159 height 10
type input "General Commodity"
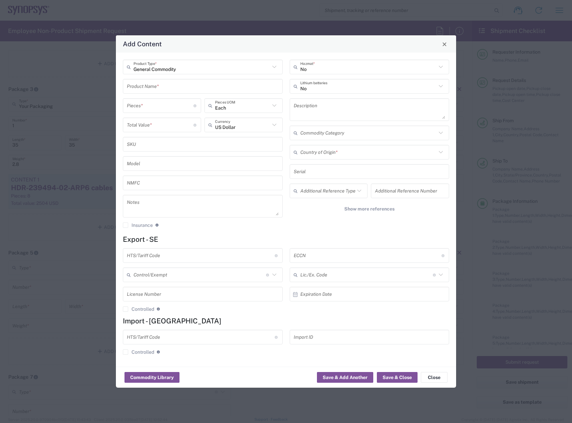
click at [178, 91] on input "text" at bounding box center [203, 87] width 152 height 12
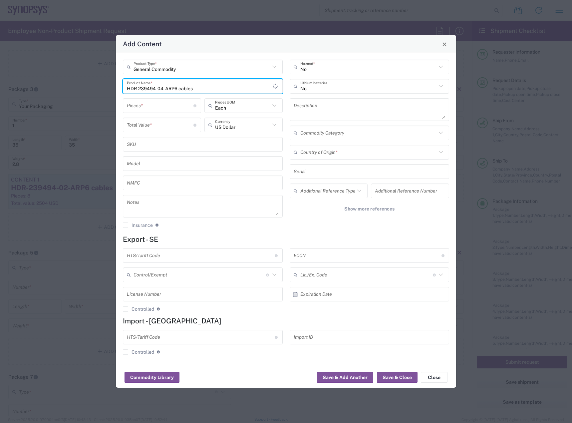
type input "HDR-239494-04-ARP6 cables"
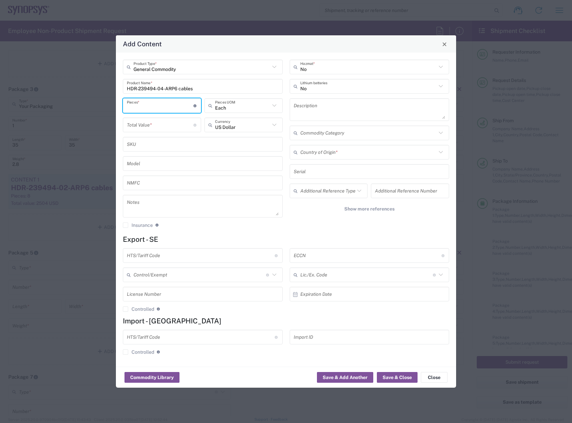
click at [157, 101] on input "number" at bounding box center [160, 106] width 67 height 12
type input "2"
type input "1"
click at [157, 127] on input "number" at bounding box center [160, 125] width 67 height 12
type input "417"
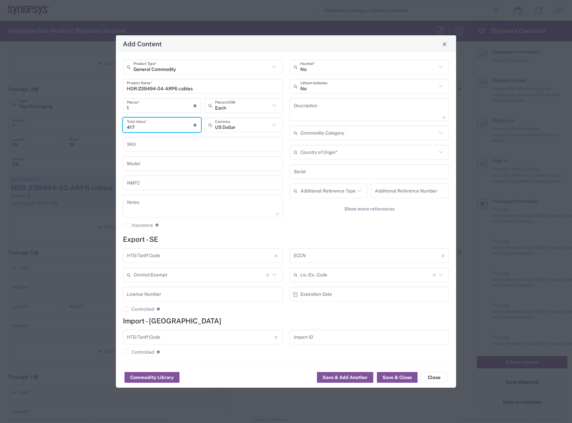
click at [151, 102] on input "1" at bounding box center [160, 106] width 67 height 12
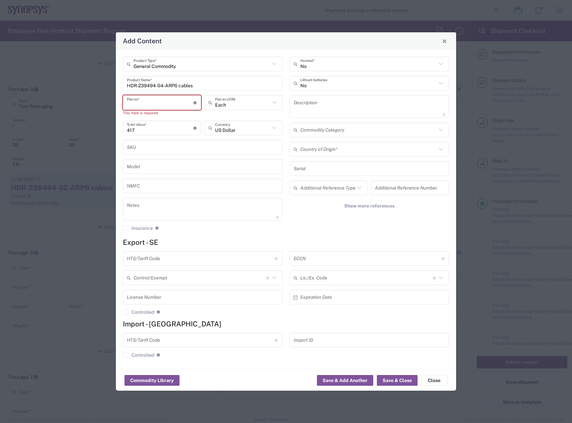
type input "2"
type input "834"
type input "25"
type input "10425"
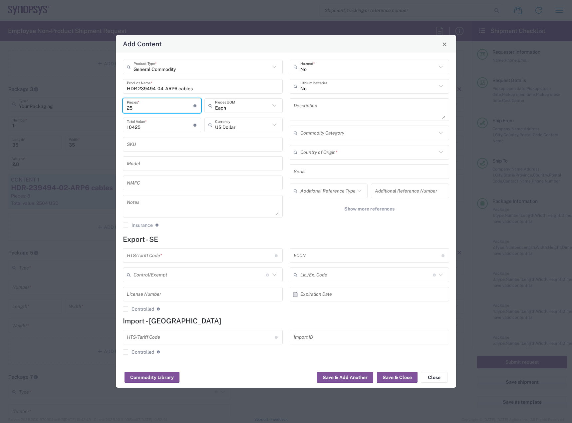
type input "25"
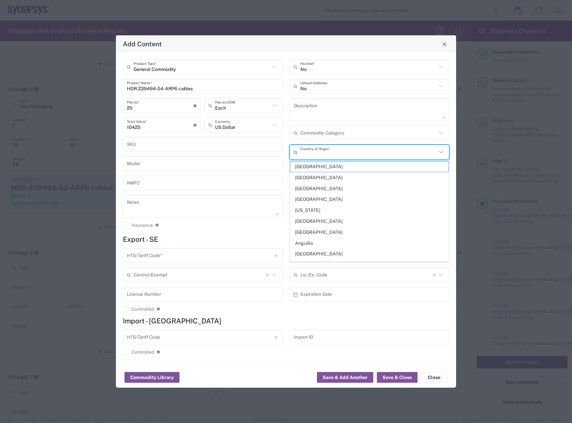
click at [336, 151] on input "text" at bounding box center [368, 153] width 137 height 12
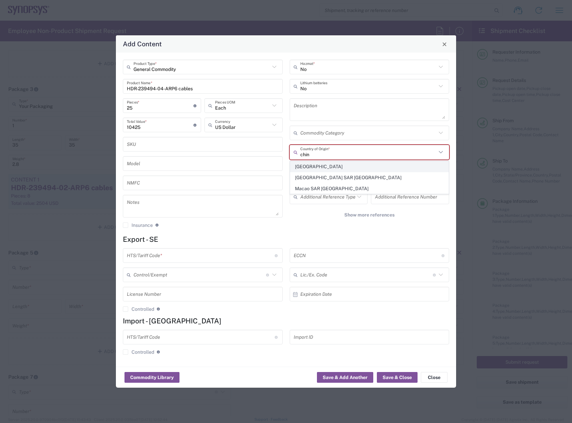
click at [328, 172] on span "[GEOGRAPHIC_DATA]" at bounding box center [369, 167] width 159 height 10
type input "[GEOGRAPHIC_DATA]"
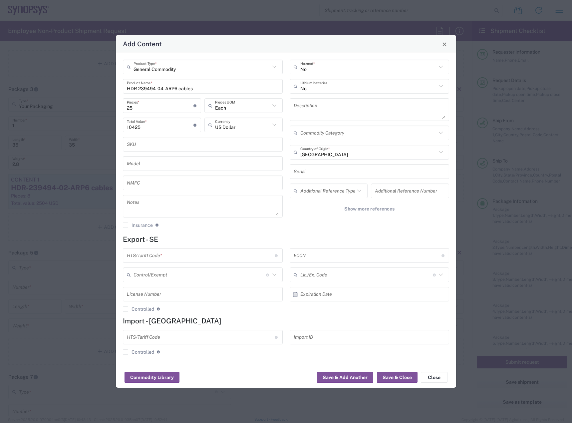
drag, startPoint x: 337, startPoint y: 257, endPoint x: 339, endPoint y: 252, distance: 5.3
click at [338, 254] on input "text" at bounding box center [368, 256] width 148 height 12
type input "EAR99"
drag, startPoint x: 189, startPoint y: 258, endPoint x: 195, endPoint y: 253, distance: 7.3
click at [195, 253] on input "text" at bounding box center [201, 256] width 148 height 12
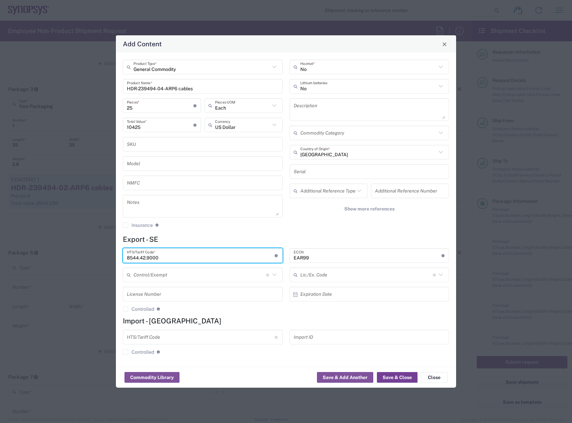
type input "8544.42.9000"
click at [396, 374] on button "Save & Close" at bounding box center [397, 377] width 41 height 11
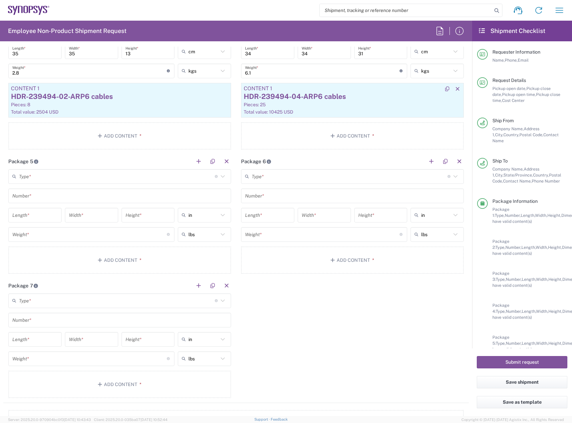
scroll to position [856, 0]
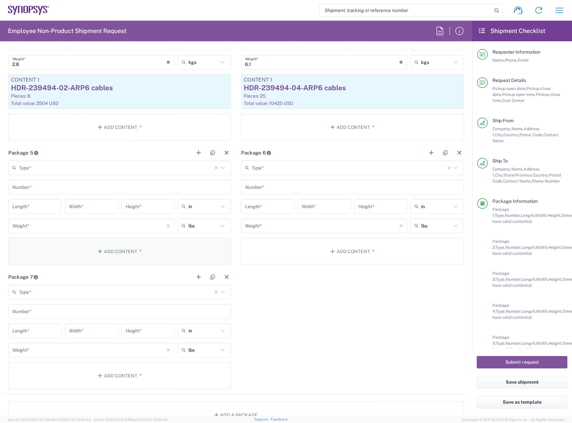
click at [76, 250] on button "Add Content *" at bounding box center [119, 251] width 223 height 27
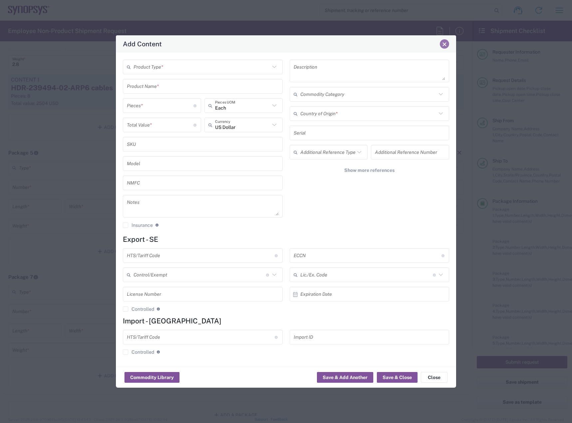
click at [445, 46] on span "Close" at bounding box center [444, 44] width 5 height 5
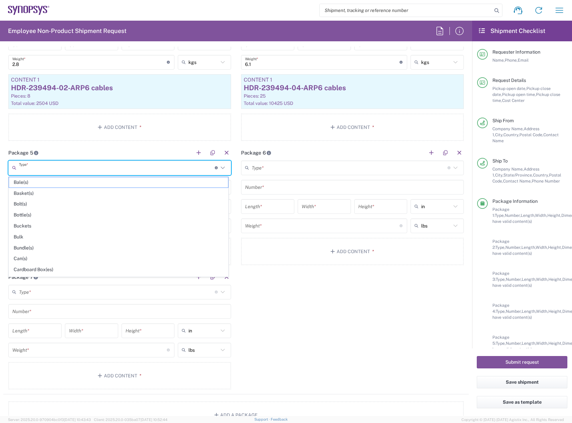
click at [152, 168] on input "text" at bounding box center [117, 168] width 196 height 12
click at [93, 274] on span "Your Packaging" at bounding box center [118, 271] width 219 height 10
type input "Your Packaging"
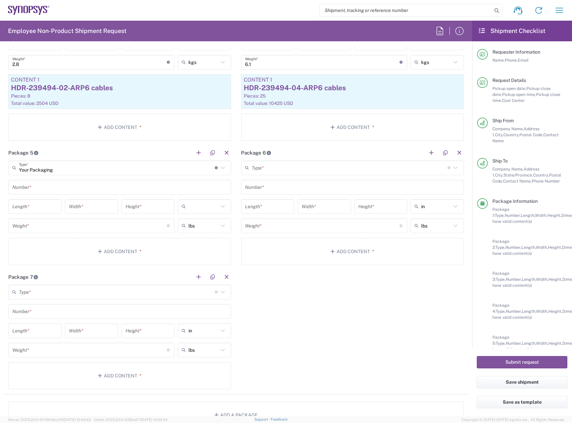
click at [203, 208] on input "text" at bounding box center [203, 206] width 30 height 11
click at [198, 230] on span "cm" at bounding box center [202, 232] width 51 height 10
type input "cm"
click at [198, 227] on input "text" at bounding box center [203, 225] width 30 height 11
click at [197, 250] on span "kgs" at bounding box center [202, 251] width 51 height 10
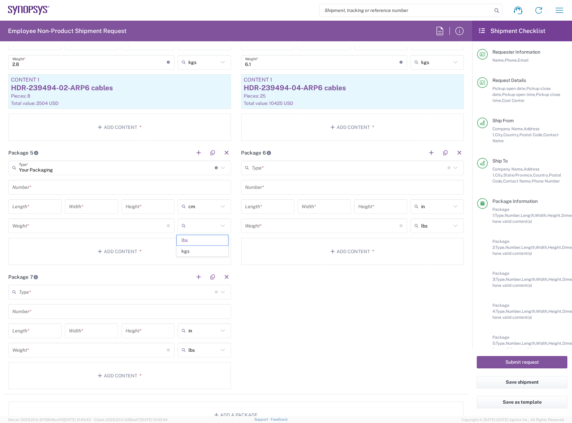
type input "kgs"
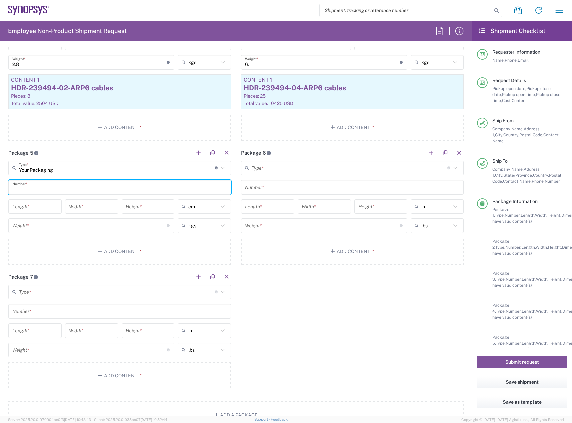
click at [94, 189] on input "text" at bounding box center [119, 187] width 215 height 12
type input "1"
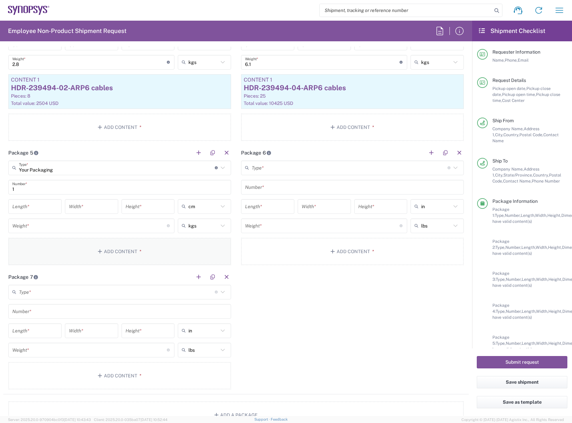
click at [95, 246] on button "Add Content *" at bounding box center [119, 251] width 223 height 27
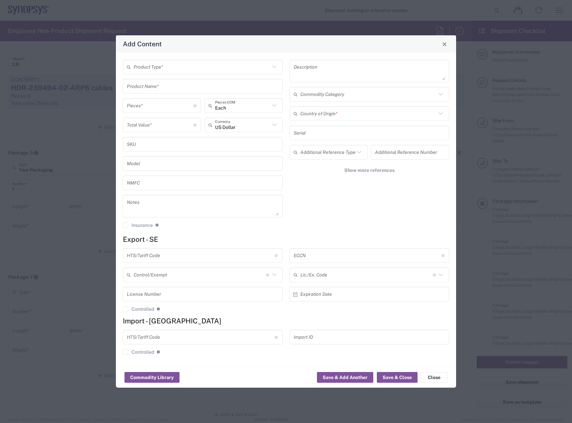
click at [173, 68] on input "text" at bounding box center [202, 67] width 137 height 12
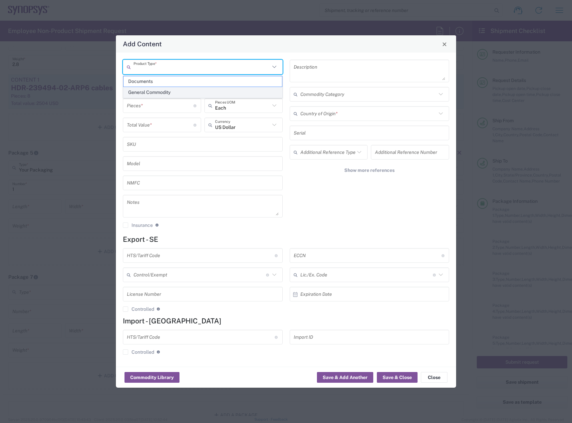
click at [168, 95] on span "General Commodity" at bounding box center [203, 92] width 159 height 10
type input "General Commodity"
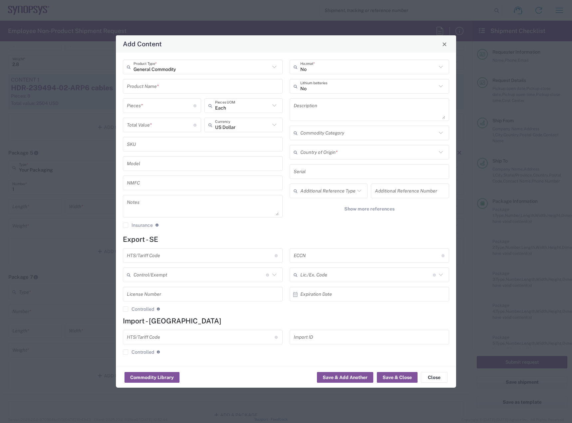
click at [174, 88] on input "text" at bounding box center [203, 87] width 152 height 12
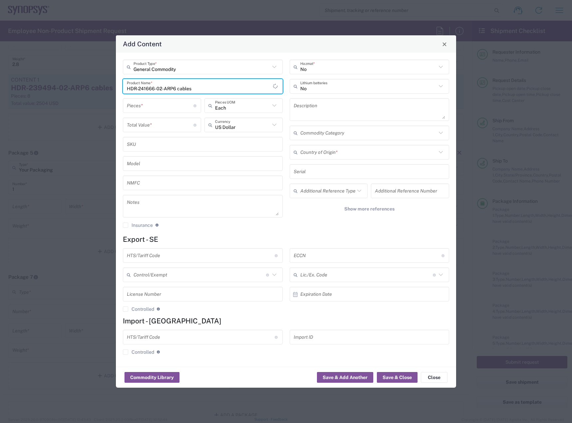
type input "HDR-241666-02-ARP6 cables"
click at [172, 107] on input "number" at bounding box center [160, 106] width 67 height 12
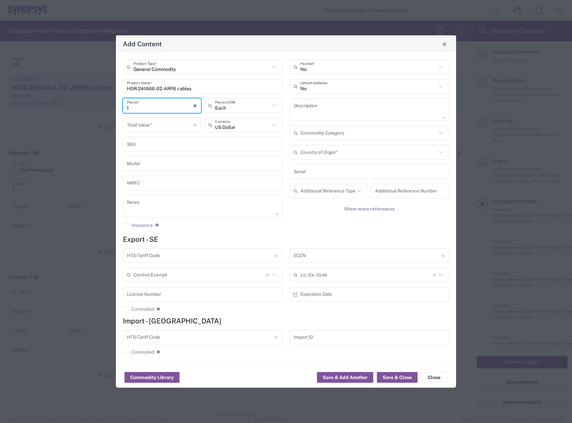
type input "1"
click at [167, 132] on div "Total Value * Total value of all the pieces" at bounding box center [162, 125] width 78 height 15
type input "325"
click at [177, 102] on input "1" at bounding box center [160, 106] width 67 height 12
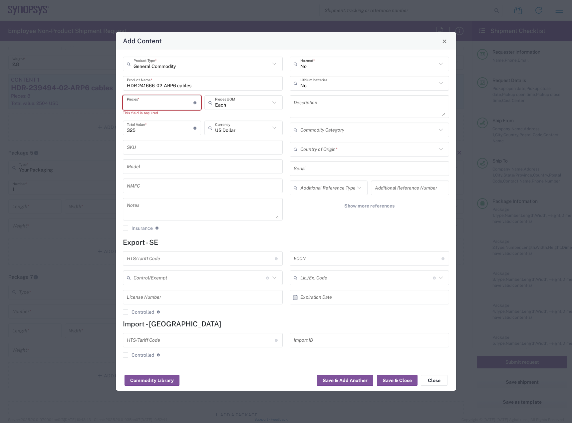
type input "3"
type input "975"
type input "30"
type input "9750"
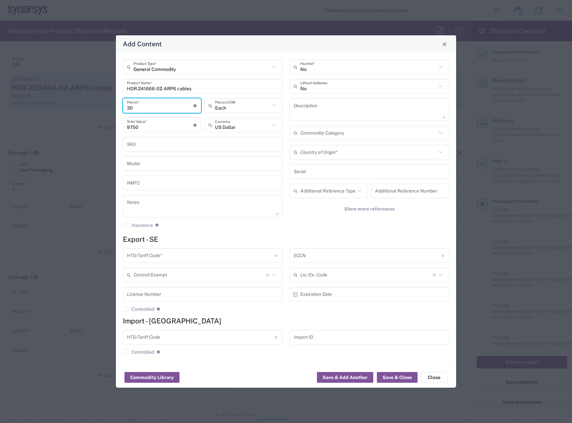
type input "30"
click at [345, 161] on div "No Hazmat * No Lithium batteries Description Commodity Category Country of Orig…" at bounding box center [369, 146] width 167 height 173
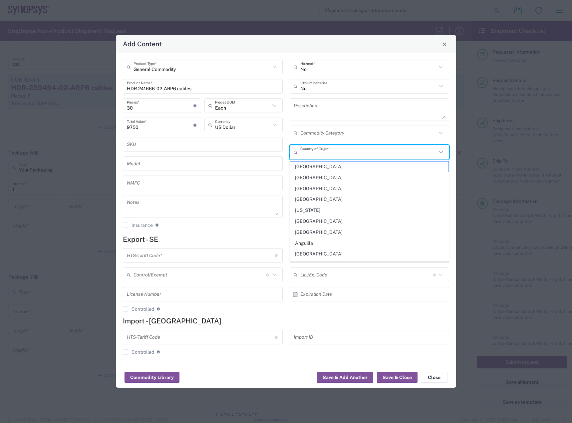
click at [346, 154] on input "text" at bounding box center [368, 153] width 137 height 12
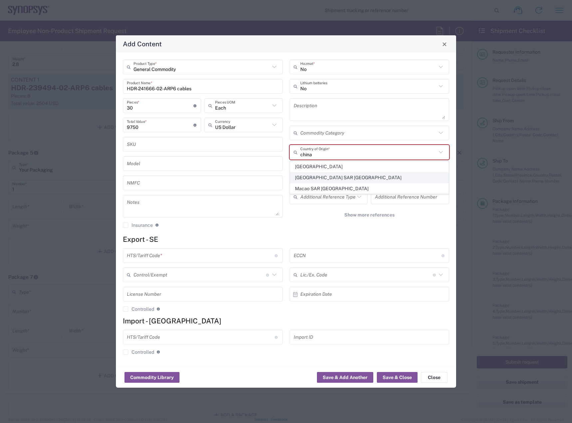
click at [339, 173] on span "[GEOGRAPHIC_DATA] SAR [GEOGRAPHIC_DATA]" at bounding box center [369, 178] width 159 height 10
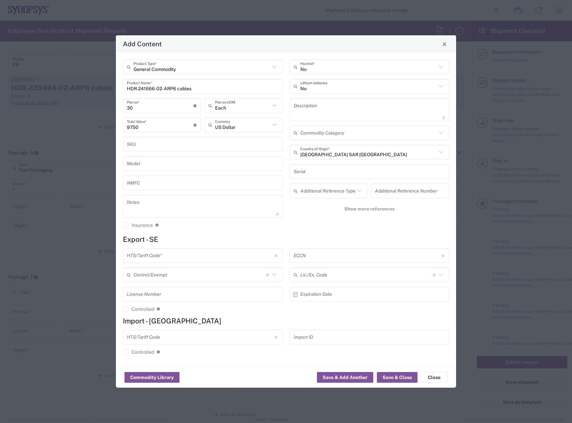
click at [348, 154] on input "[GEOGRAPHIC_DATA] SAR [GEOGRAPHIC_DATA]" at bounding box center [368, 153] width 137 height 12
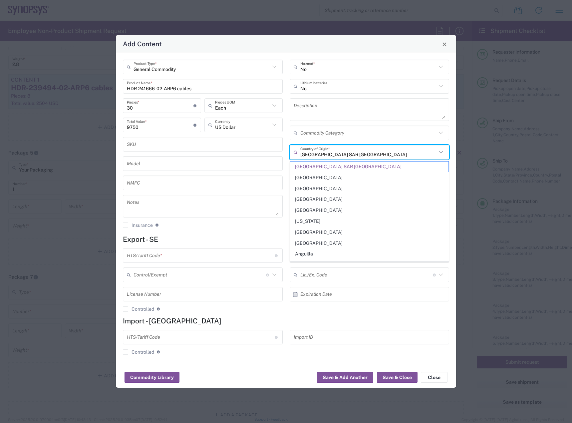
click at [348, 154] on input "[GEOGRAPHIC_DATA] SAR [GEOGRAPHIC_DATA]" at bounding box center [368, 153] width 137 height 12
click at [348, 155] on input "[GEOGRAPHIC_DATA] SAR [GEOGRAPHIC_DATA]" at bounding box center [368, 153] width 137 height 12
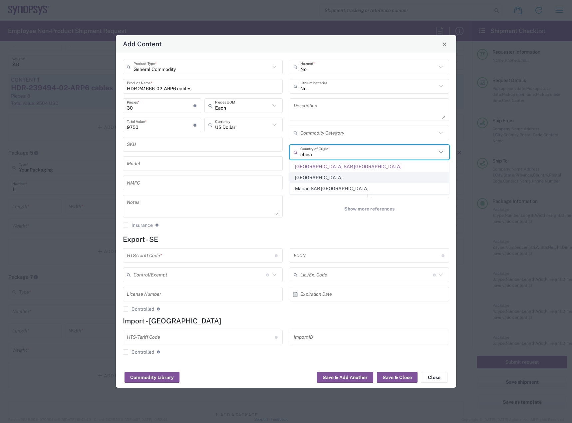
click at [331, 177] on span "[GEOGRAPHIC_DATA]" at bounding box center [369, 178] width 159 height 10
type input "[GEOGRAPHIC_DATA]"
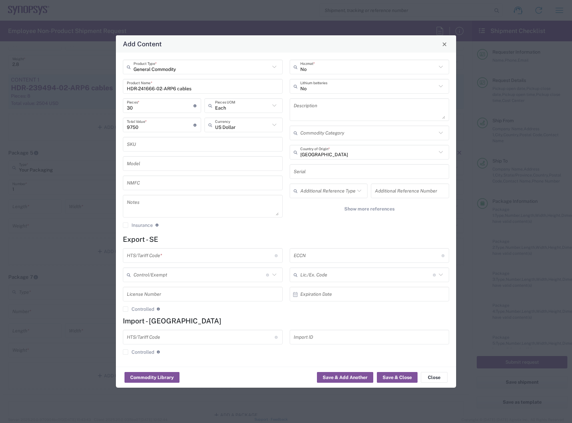
click at [324, 252] on input "text" at bounding box center [368, 256] width 148 height 12
type input "EAR99"
drag, startPoint x: 200, startPoint y: 249, endPoint x: 202, endPoint y: 246, distance: 3.8
click at [202, 246] on form "Export - SE HTS/Tariff Code * Obtain HTS from vendor if product is purchased. 1…" at bounding box center [286, 297] width 326 height 125
click at [198, 255] on input "text" at bounding box center [201, 256] width 148 height 12
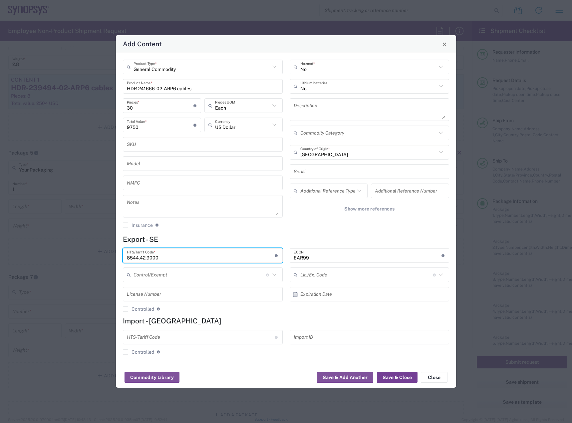
type input "8544.42.9000"
click at [398, 375] on button "Save & Close" at bounding box center [397, 377] width 41 height 11
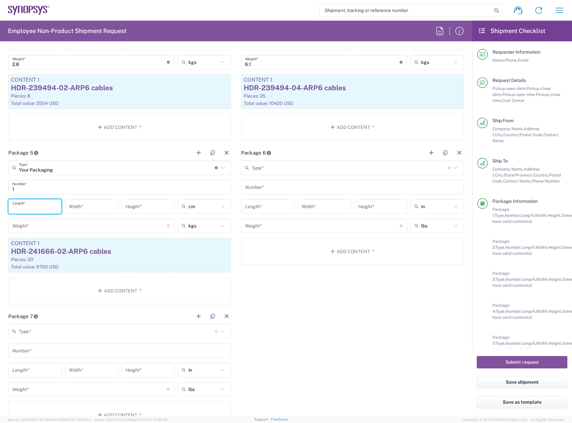
click at [46, 208] on input "number" at bounding box center [34, 206] width 45 height 12
type input "34"
type input "31"
click at [56, 227] on input "number" at bounding box center [89, 226] width 155 height 12
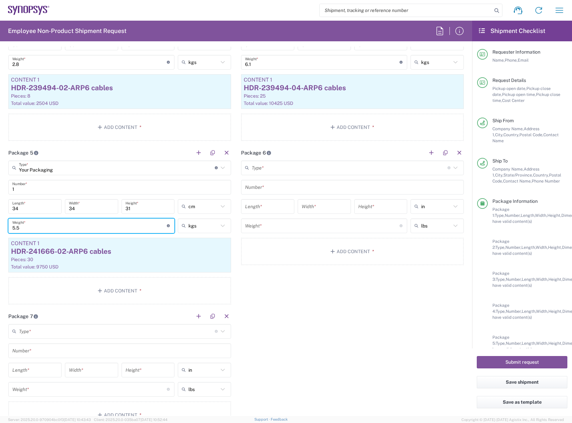
type input "5.5"
click at [334, 171] on input "text" at bounding box center [350, 168] width 196 height 12
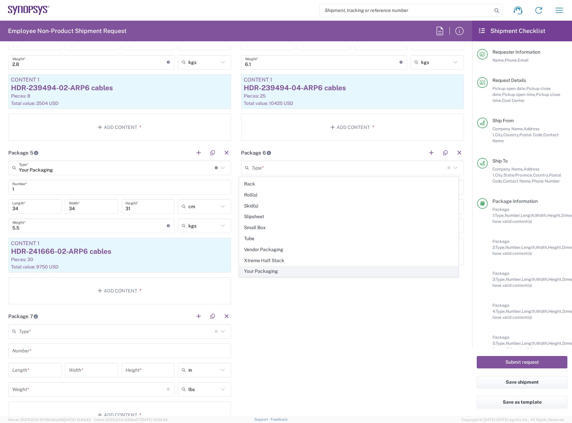
click at [292, 274] on span "Your Packaging" at bounding box center [348, 271] width 219 height 10
type input "Your Packaging"
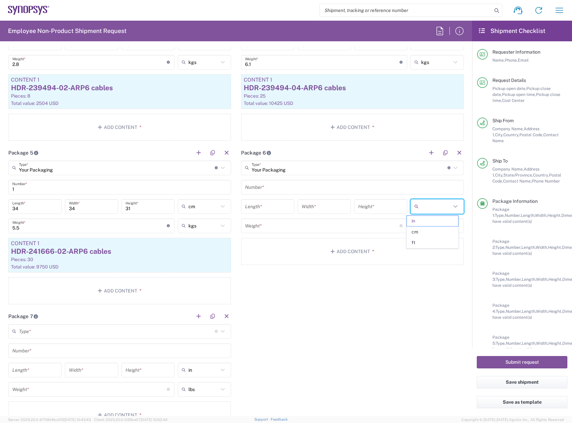
click at [427, 205] on input "text" at bounding box center [436, 206] width 30 height 11
click at [419, 233] on span "cm" at bounding box center [432, 232] width 51 height 10
type input "cm"
click at [424, 233] on div "lbs" at bounding box center [437, 225] width 53 height 15
click at [426, 225] on input "text" at bounding box center [436, 225] width 30 height 11
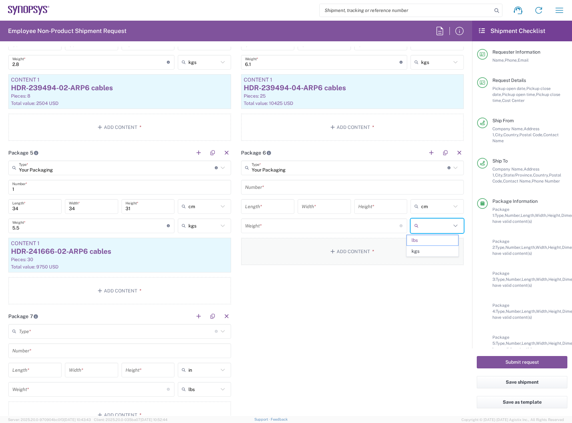
click at [424, 248] on span "kgs" at bounding box center [432, 251] width 51 height 10
type input "kgs"
click at [291, 187] on input "text" at bounding box center [352, 187] width 215 height 12
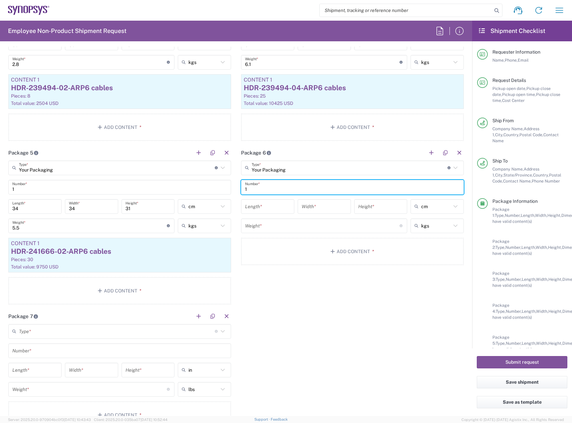
type input "1"
click at [261, 206] on input "number" at bounding box center [267, 206] width 45 height 12
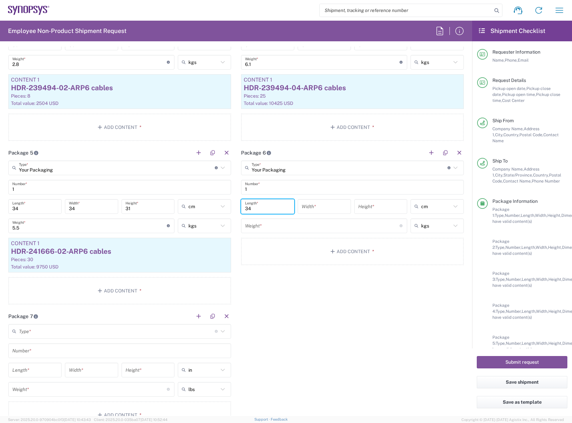
type input "34"
type input "31"
click at [281, 231] on input "number" at bounding box center [322, 226] width 155 height 12
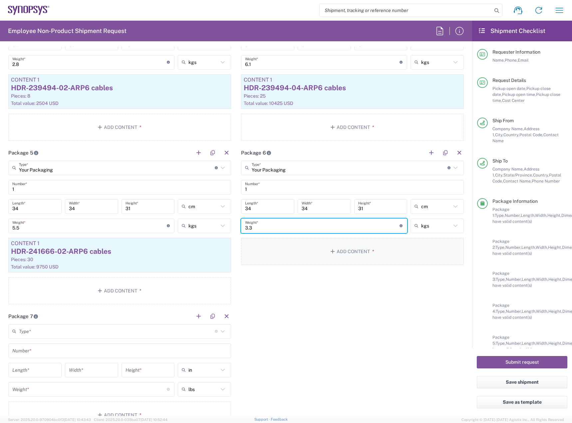
type input "3.3"
click at [300, 261] on button "Add Content *" at bounding box center [352, 251] width 223 height 27
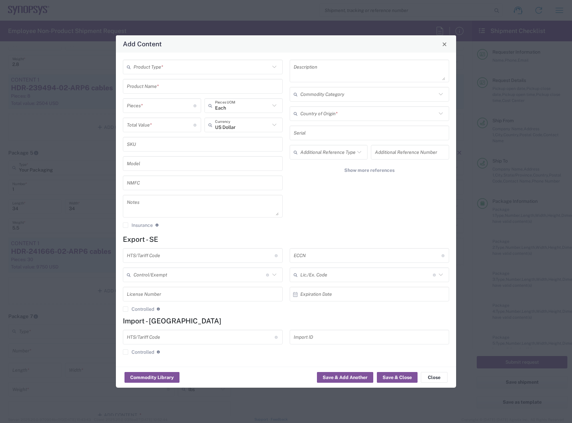
click at [237, 73] on div "Product Type *" at bounding box center [203, 67] width 160 height 15
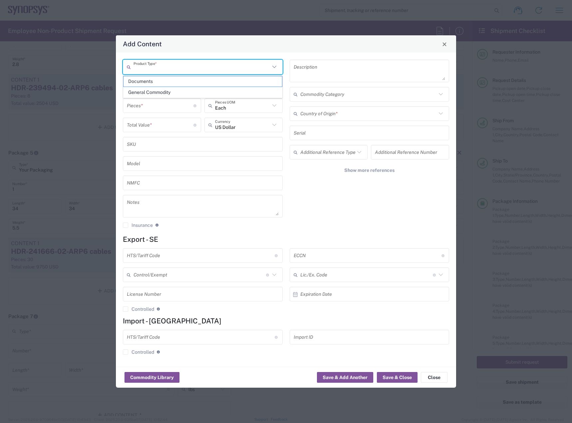
click at [229, 71] on input "text" at bounding box center [202, 67] width 137 height 12
click at [208, 93] on span "General Commodity" at bounding box center [203, 92] width 159 height 10
type input "General Commodity"
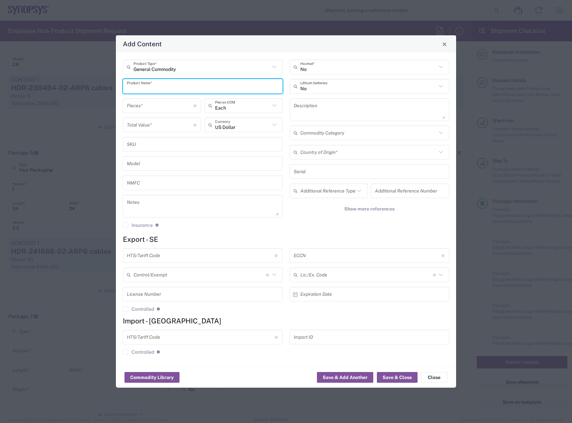
click at [191, 84] on input "text" at bounding box center [203, 87] width 152 height 12
type input "HDR-241666-04-ARP6 cables"
click at [172, 114] on div "Pieces * Number of pieces inside all the packages" at bounding box center [162, 107] width 82 height 19
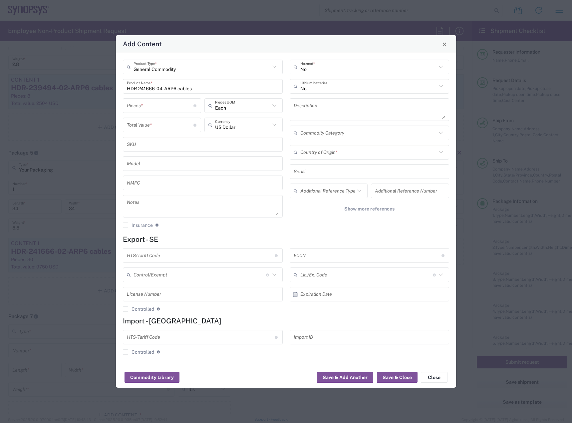
click at [176, 102] on input "number" at bounding box center [160, 106] width 67 height 12
type input "1"
type input "Each"
type input "357"
click at [183, 103] on input "1" at bounding box center [160, 106] width 67 height 12
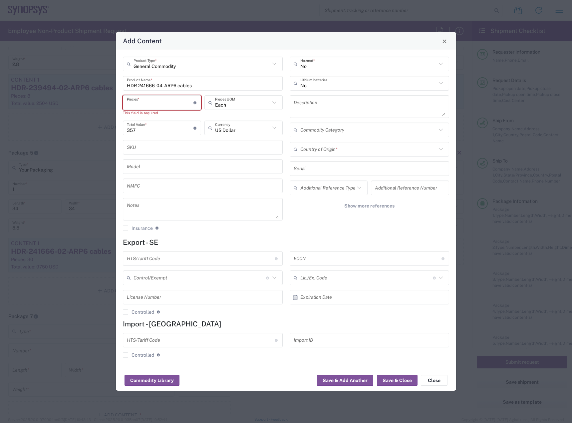
type input "9"
type input "3213"
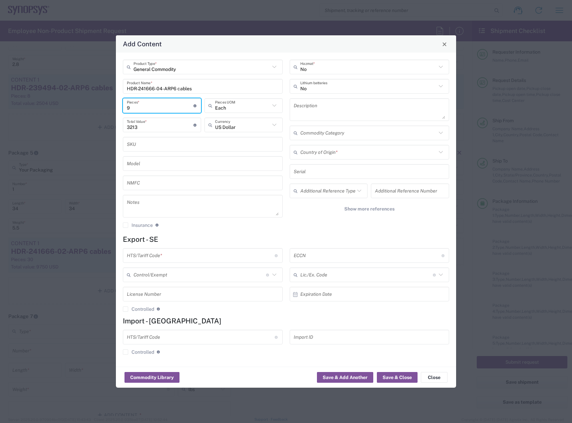
type input "9"
click at [363, 151] on input "text" at bounding box center [368, 153] width 137 height 12
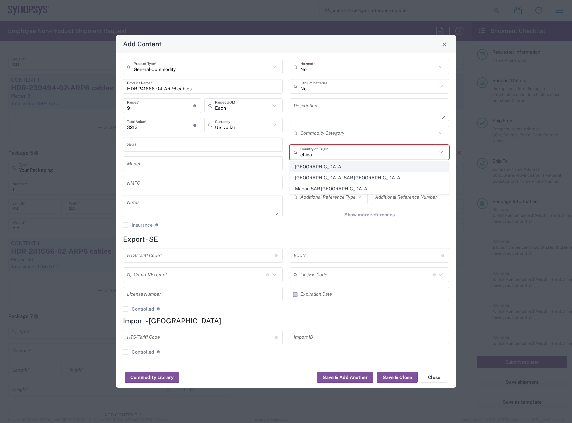
click at [342, 169] on span "[GEOGRAPHIC_DATA]" at bounding box center [369, 167] width 159 height 10
type input "[GEOGRAPHIC_DATA]"
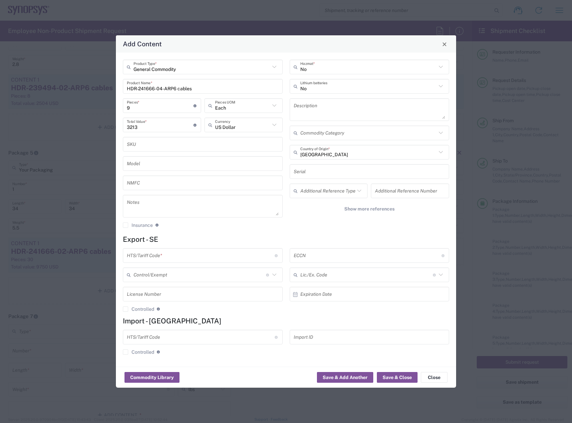
drag, startPoint x: 350, startPoint y: 263, endPoint x: 350, endPoint y: 254, distance: 9.7
click at [350, 262] on div "ECCN Obtain ECCN from vendor if product is purchased. Export Control Classifica…" at bounding box center [369, 282] width 167 height 69
click at [351, 252] on input "text" at bounding box center [368, 256] width 148 height 12
type input "EAR99"
click at [257, 259] on input "text" at bounding box center [201, 256] width 148 height 12
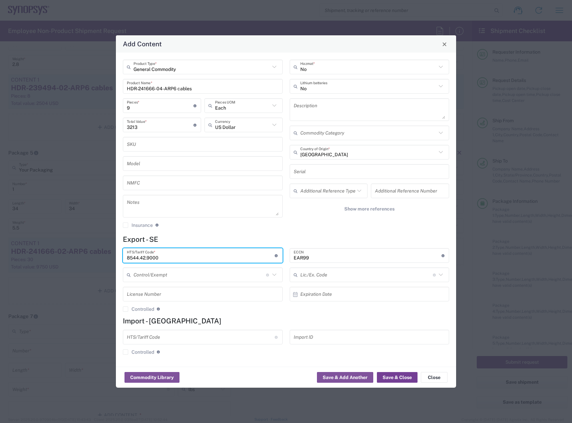
type input "8544.42.9000"
click at [405, 380] on button "Save & Close" at bounding box center [397, 377] width 41 height 11
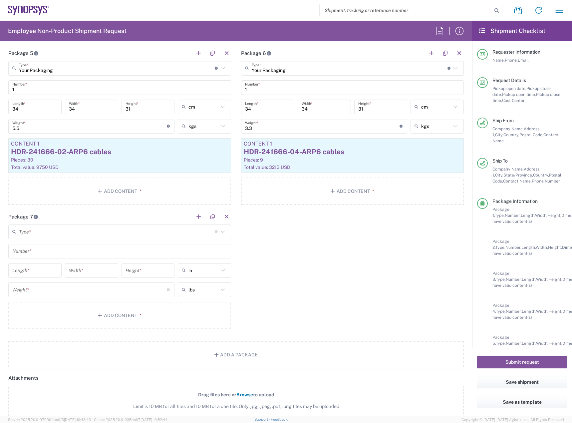
scroll to position [956, 0]
click at [135, 236] on input "text" at bounding box center [117, 231] width 196 height 12
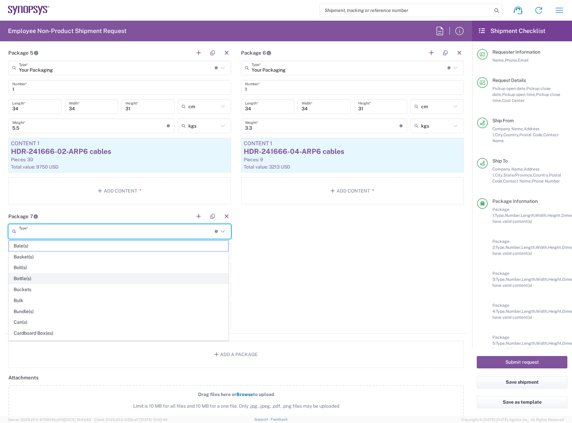
scroll to position [315, 0]
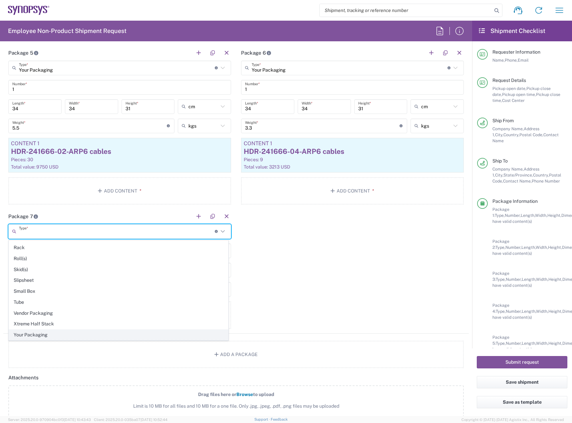
click at [79, 336] on span "Your Packaging" at bounding box center [118, 335] width 219 height 10
type input "Your Packaging"
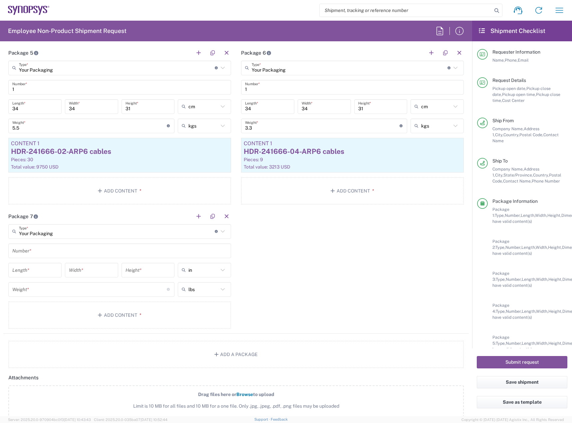
click at [99, 249] on input "text" at bounding box center [119, 251] width 215 height 12
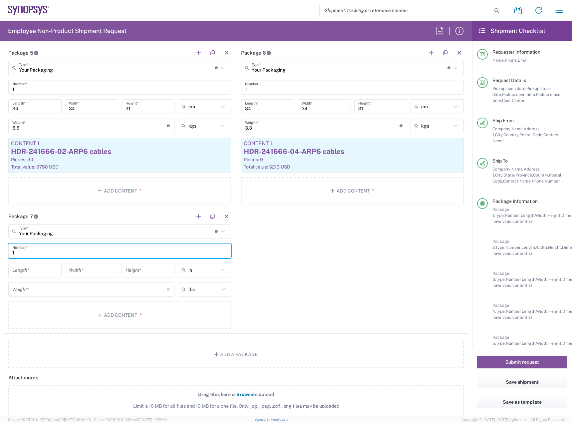
type input "1"
click at [40, 273] on input "number" at bounding box center [34, 270] width 45 height 12
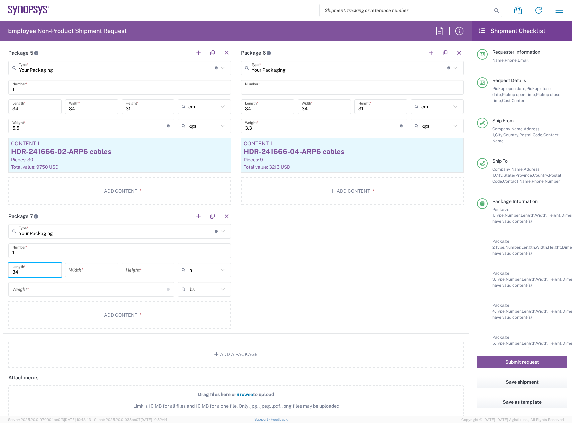
type input "34"
type input "31"
click at [195, 268] on input "text" at bounding box center [203, 270] width 30 height 11
click at [196, 293] on span "cm" at bounding box center [202, 295] width 51 height 10
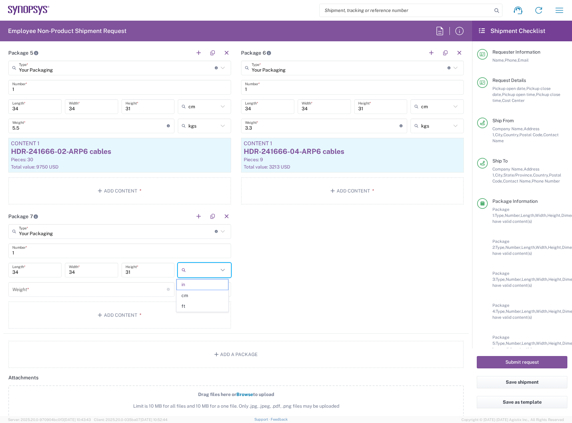
type input "86.36"
type input "78.74"
type input "cm"
drag, startPoint x: 38, startPoint y: 272, endPoint x: 41, endPoint y: 269, distance: 4.3
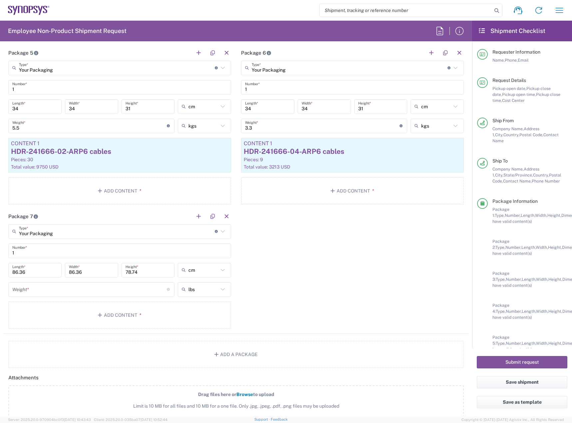
click at [41, 269] on input "86.36" at bounding box center [34, 270] width 45 height 12
type input "34"
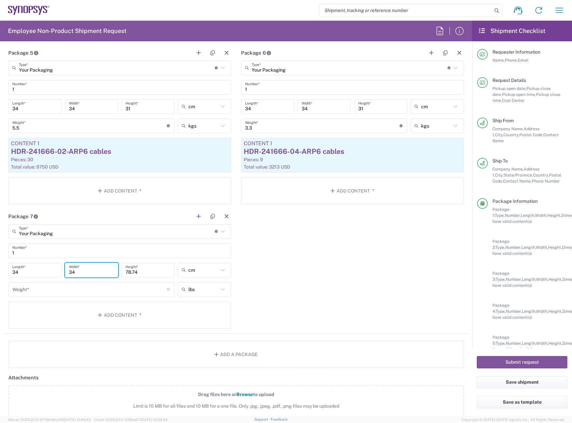
type input "34"
type input "31"
click at [203, 291] on input "text" at bounding box center [203, 289] width 30 height 11
click at [193, 310] on span "kgs" at bounding box center [202, 315] width 51 height 10
type input "kgs"
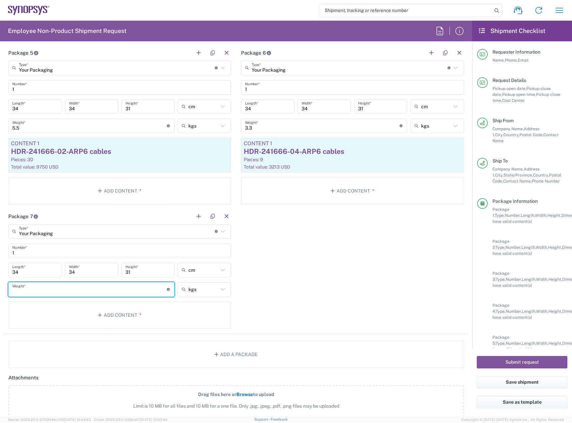
click at [119, 287] on input "number" at bounding box center [89, 289] width 155 height 12
type input "6"
click at [119, 323] on button "Add Content *" at bounding box center [119, 314] width 223 height 27
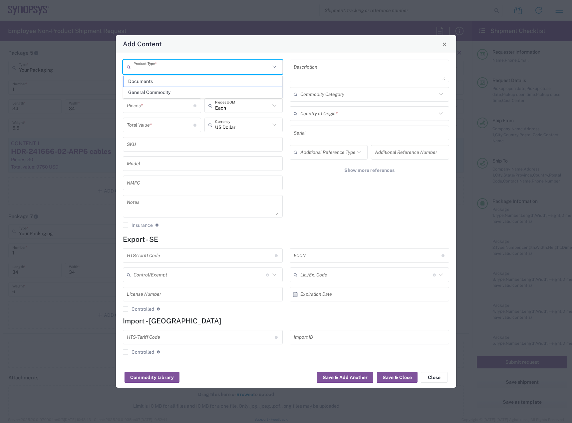
click at [234, 68] on input "text" at bounding box center [202, 67] width 137 height 12
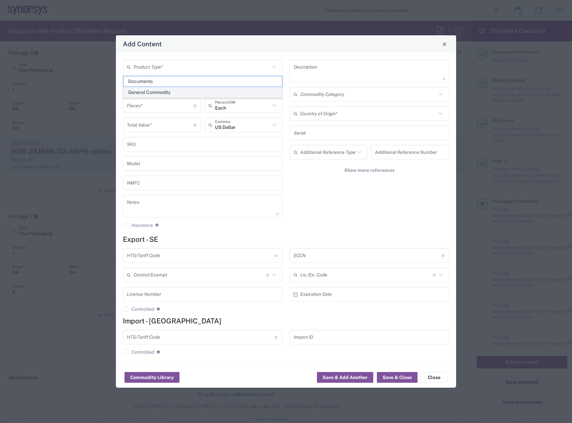
click at [211, 92] on span "General Commodity" at bounding box center [203, 92] width 159 height 10
type input "General Commodity"
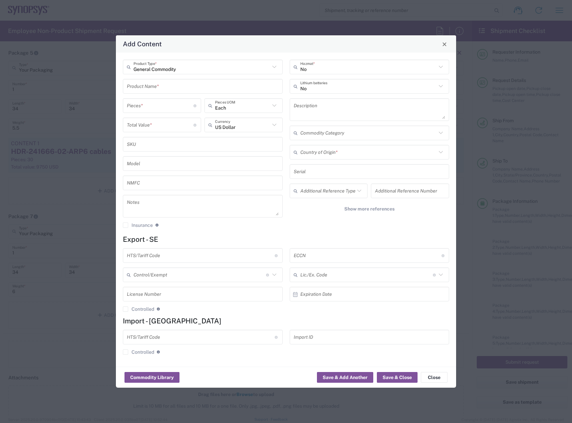
click at [202, 82] on input "text" at bounding box center [203, 87] width 152 height 12
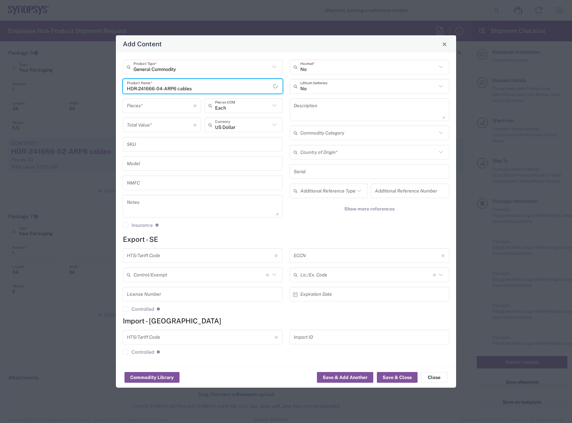
type input "HDR-241666-04-ARP6 cables"
click at [154, 106] on input "number" at bounding box center [160, 106] width 67 height 12
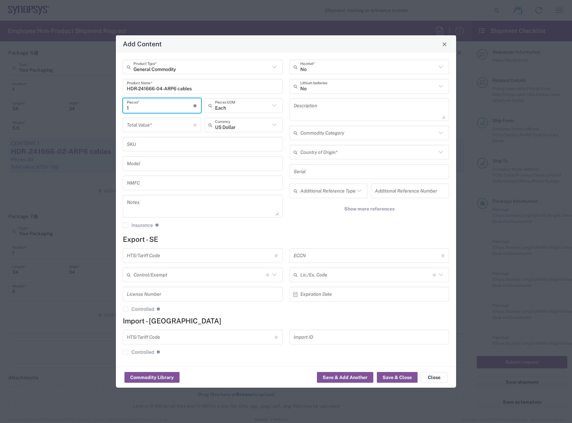
type input "1"
click at [163, 123] on input "number" at bounding box center [160, 125] width 67 height 12
type input "3"
type input "317"
click at [335, 151] on input "text" at bounding box center [368, 153] width 137 height 12
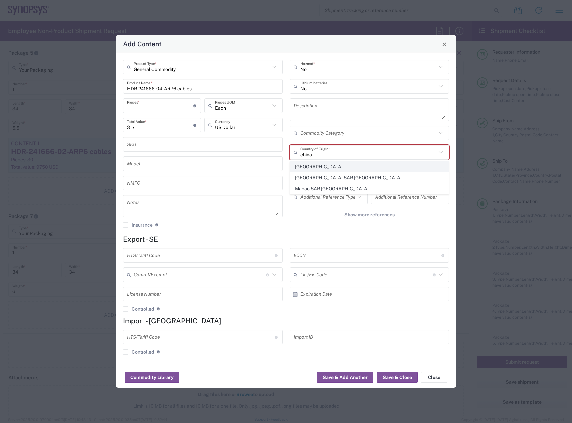
click at [313, 169] on span "[GEOGRAPHIC_DATA]" at bounding box center [369, 167] width 159 height 10
type input "[GEOGRAPHIC_DATA]"
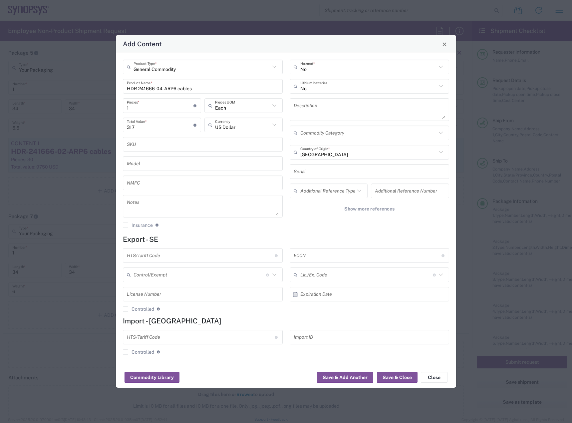
click at [150, 102] on input "1" at bounding box center [160, 106] width 67 height 12
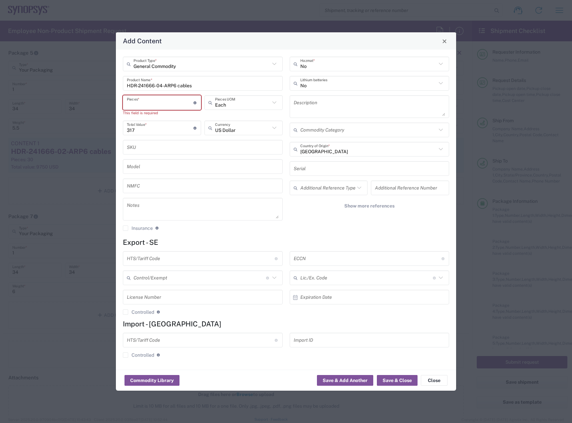
type input "2"
type input "634"
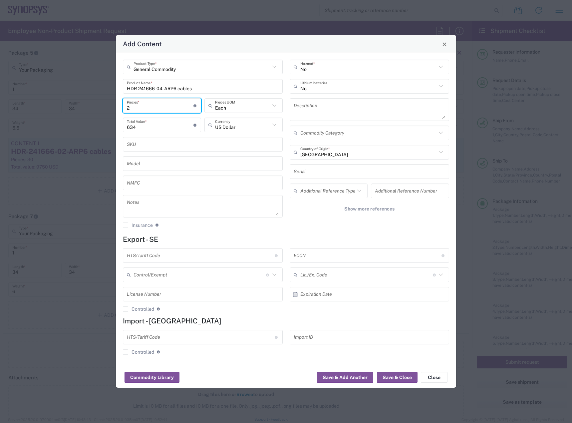
type input "20"
type input "6340"
type input "20"
drag, startPoint x: 370, startPoint y: 254, endPoint x: 374, endPoint y: 249, distance: 7.1
click at [374, 249] on div "ECCN Obtain ECCN from vendor if product is purchased. Export Control Classifica…" at bounding box center [370, 255] width 160 height 15
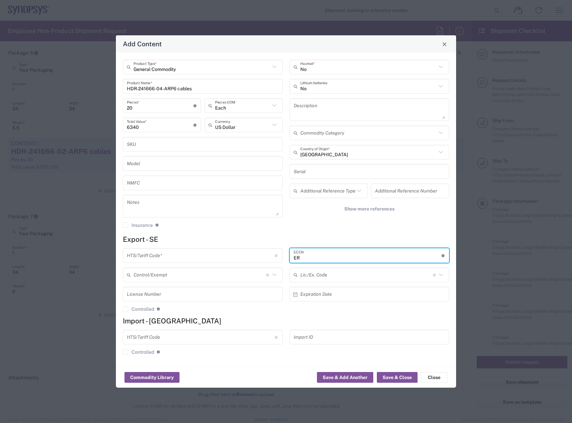
type input "E"
click at [374, 249] on div "ECCN Obtain ECCN from vendor if product is purchased. Export Control Classifica…" at bounding box center [370, 255] width 160 height 15
type input "EAR99"
click at [244, 255] on input "text" at bounding box center [201, 256] width 148 height 12
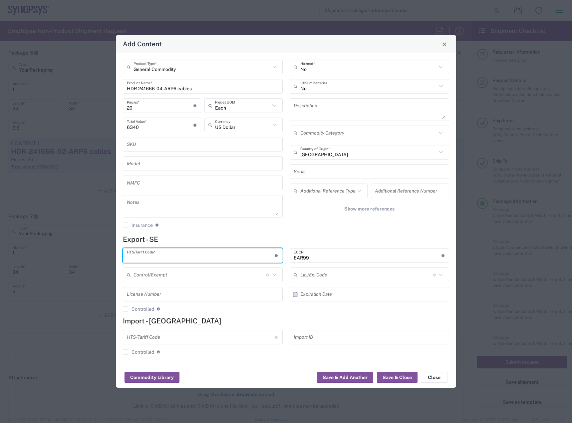
type input "7"
type input "8544.42.9000"
click at [386, 382] on button "Save & Close" at bounding box center [397, 377] width 41 height 11
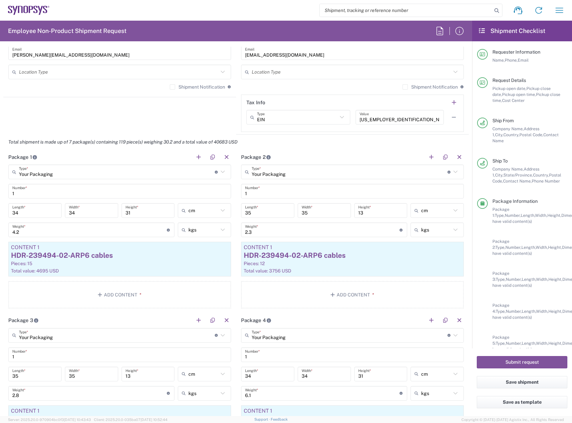
scroll to position [523, 0]
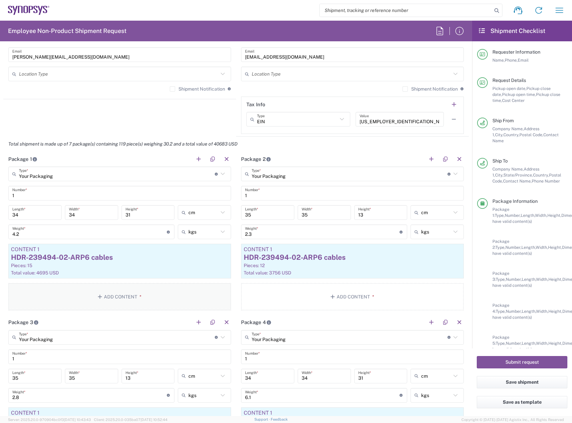
click at [143, 285] on button "Add Content *" at bounding box center [119, 296] width 223 height 27
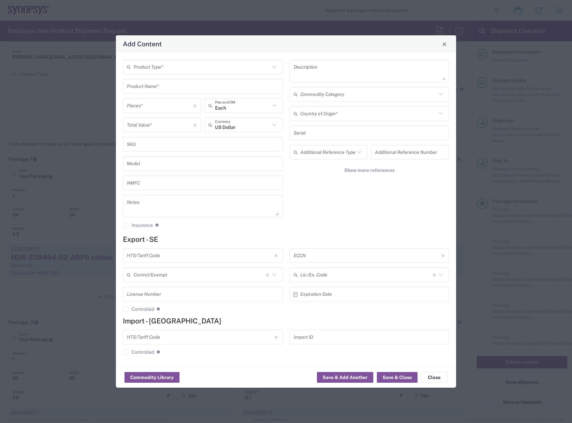
click at [159, 66] on input "text" at bounding box center [202, 67] width 137 height 12
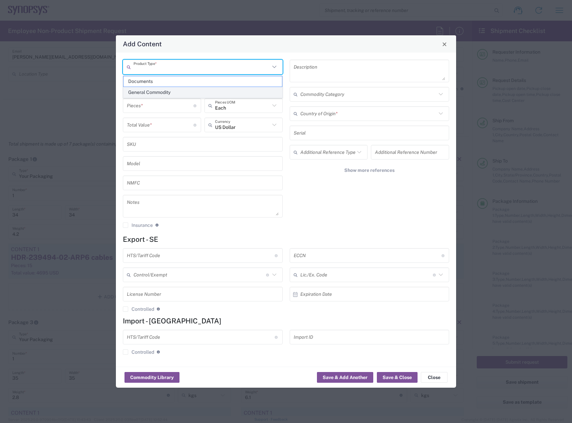
click at [168, 95] on span "General Commodity" at bounding box center [203, 92] width 159 height 10
type input "General Commodity"
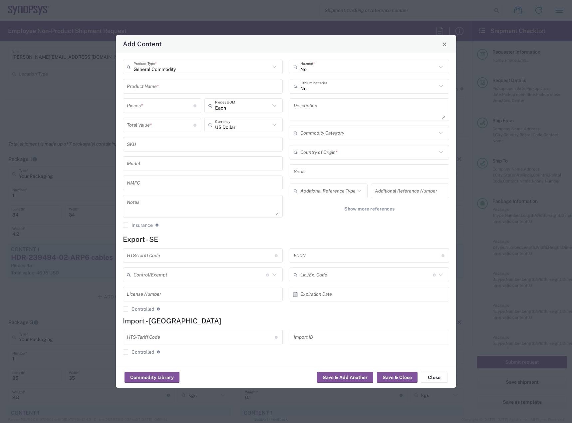
click at [160, 85] on input "text" at bounding box center [203, 87] width 152 height 12
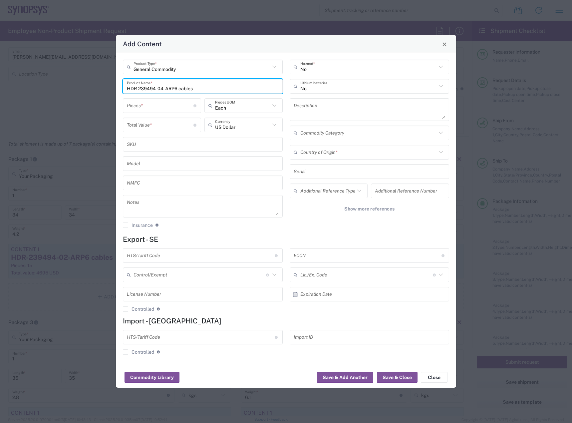
type input "HDR-239494-04-ARP6 cables"
click at [168, 105] on input "number" at bounding box center [160, 106] width 67 height 12
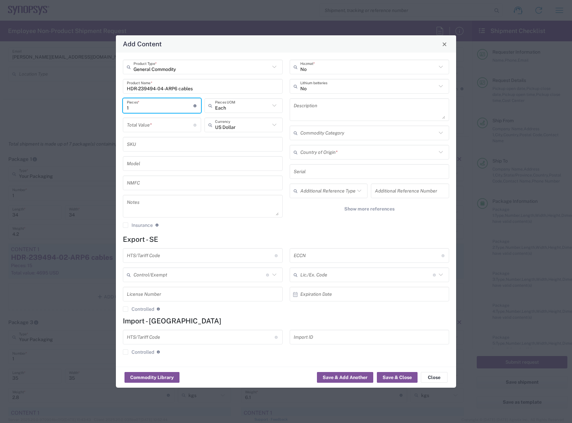
type input "1"
click at [171, 128] on input "number" at bounding box center [160, 125] width 67 height 12
type input "417"
click at [162, 105] on input "1" at bounding box center [160, 106] width 67 height 12
type input "15"
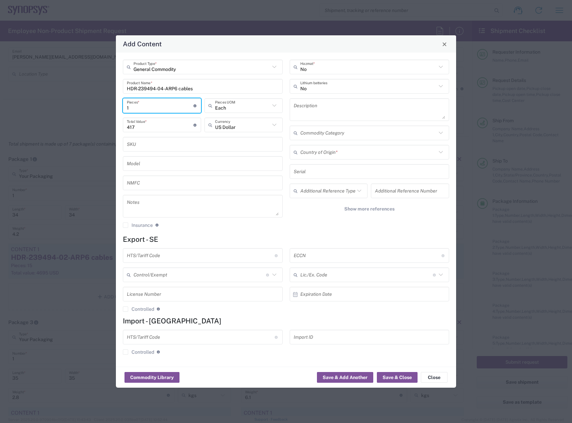
type input "6255"
type input "15"
click at [328, 158] on input "text" at bounding box center [368, 153] width 137 height 12
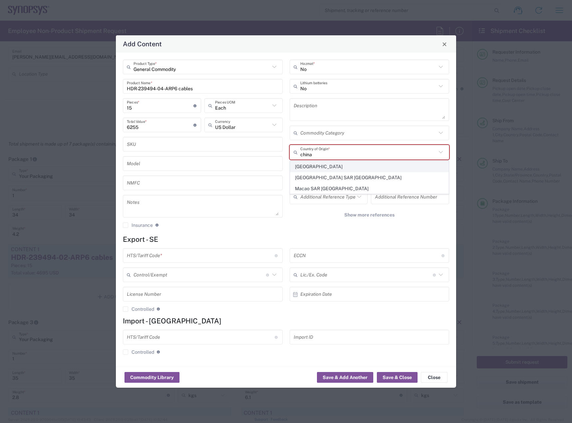
click at [322, 170] on span "[GEOGRAPHIC_DATA]" at bounding box center [369, 167] width 159 height 10
type input "[GEOGRAPHIC_DATA]"
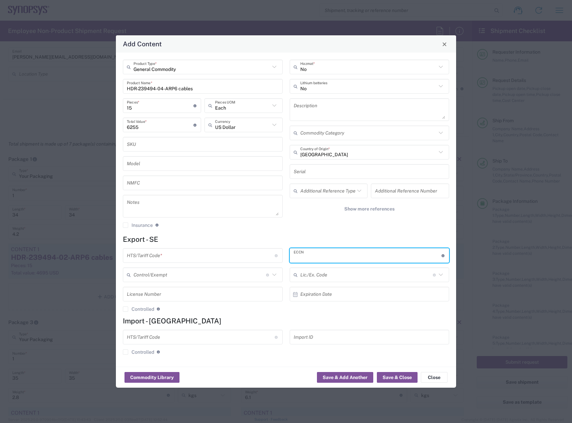
click at [327, 253] on input "text" at bounding box center [368, 256] width 148 height 12
type input "E"
type input "EAR99"
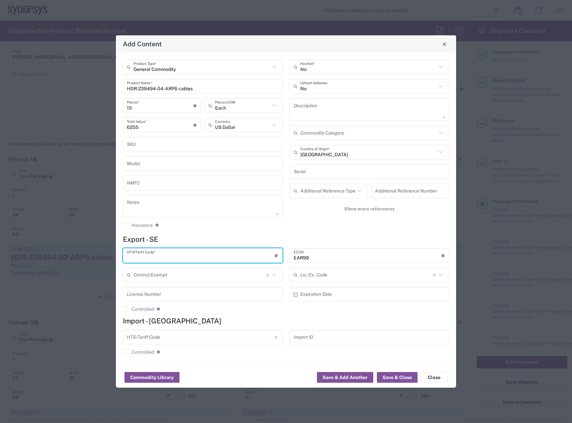
click at [249, 253] on input "text" at bounding box center [201, 256] width 148 height 12
type input "8544.42.9000"
click at [392, 380] on button "Save & Close" at bounding box center [397, 377] width 41 height 11
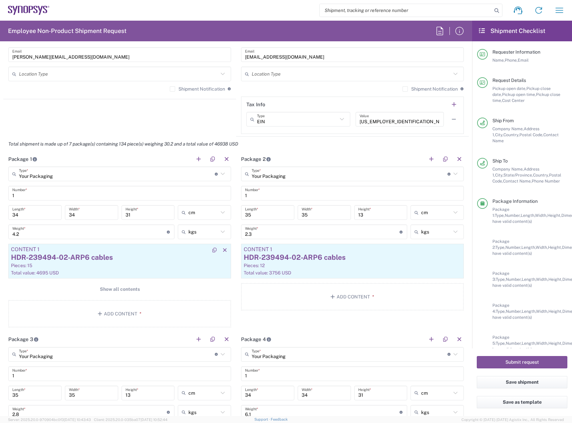
click at [149, 261] on div "HDR-239494-02-ARP6 cables" at bounding box center [119, 257] width 217 height 10
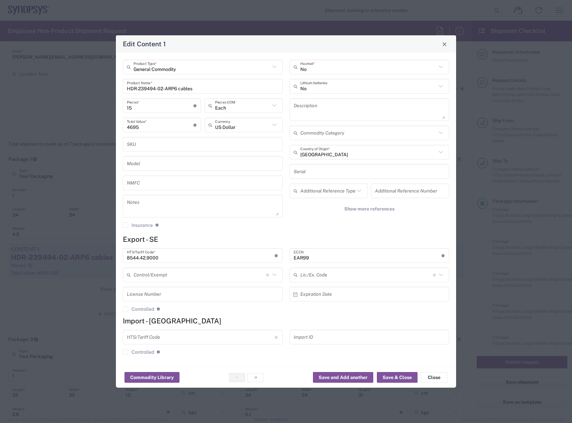
click at [159, 109] on input "15" at bounding box center [160, 106] width 67 height 12
type input "1"
type input "313"
type input "1"
click at [159, 126] on input "313" at bounding box center [160, 125] width 67 height 12
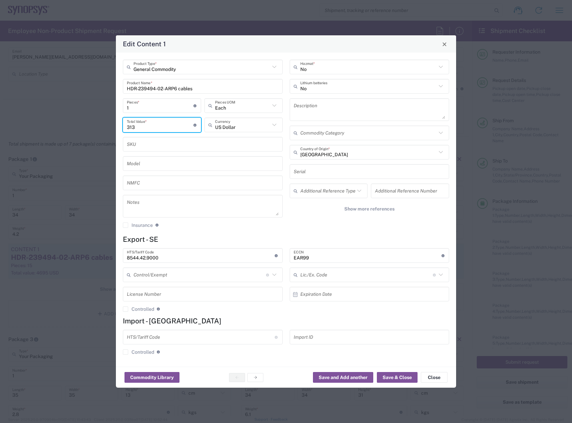
click at [154, 103] on input "1" at bounding box center [160, 106] width 67 height 12
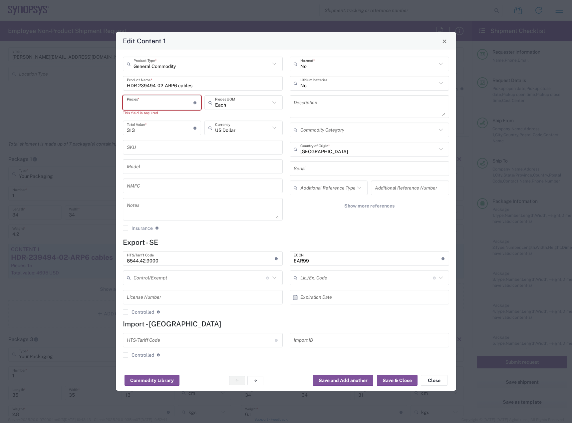
type input "9"
type input "2817"
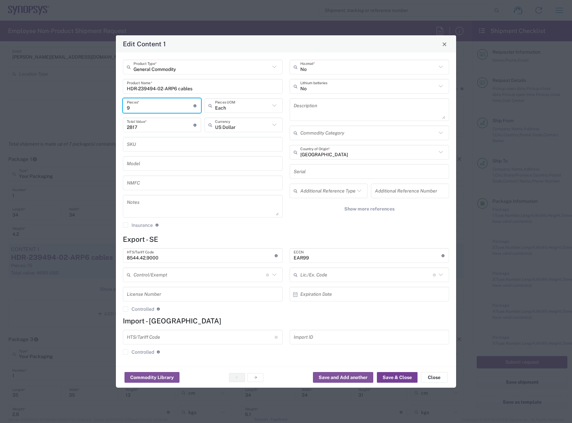
type input "9"
click at [394, 378] on button "Save & Close" at bounding box center [397, 377] width 41 height 11
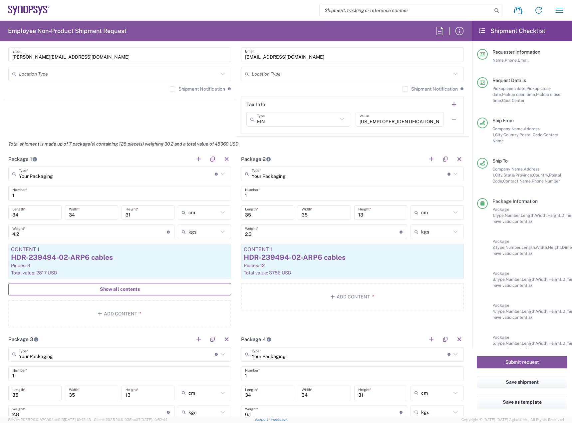
click at [140, 289] on button "Show all contents" at bounding box center [119, 289] width 223 height 12
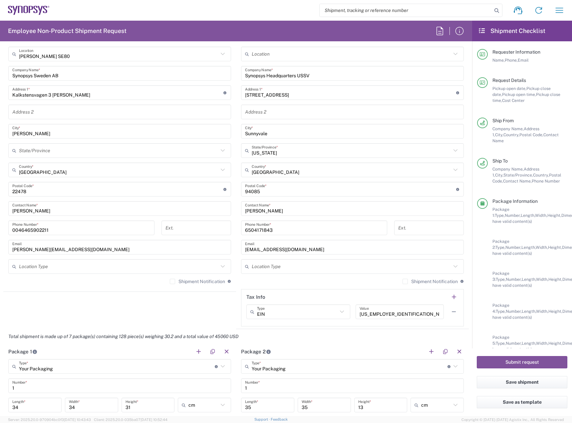
scroll to position [223, 0]
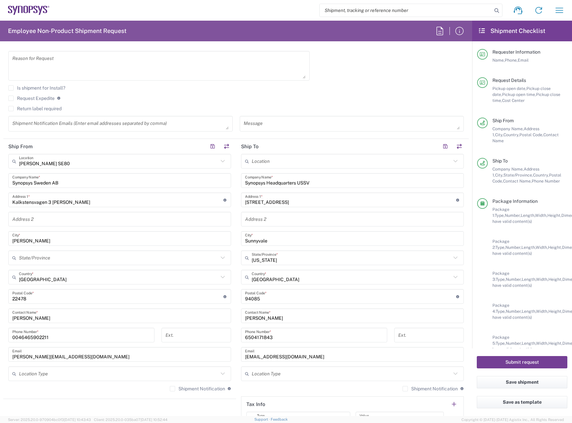
click at [524, 362] on button "Submit request" at bounding box center [522, 362] width 91 height 12
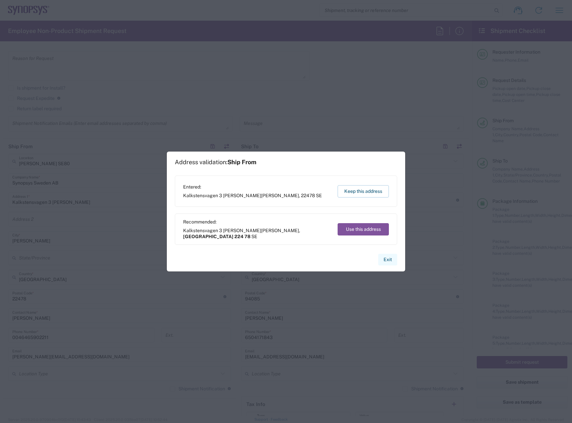
click at [388, 256] on button "Exit" at bounding box center [387, 260] width 19 height 12
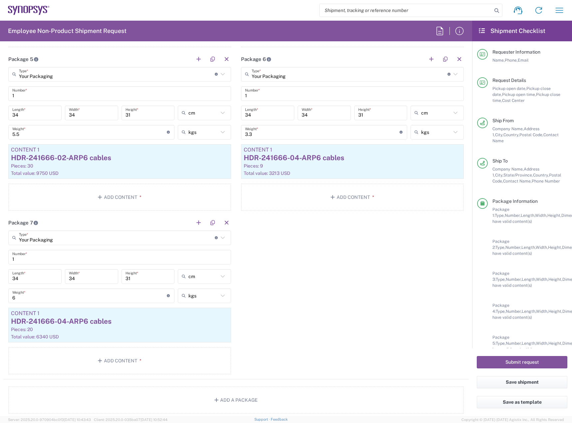
scroll to position [1222, 0]
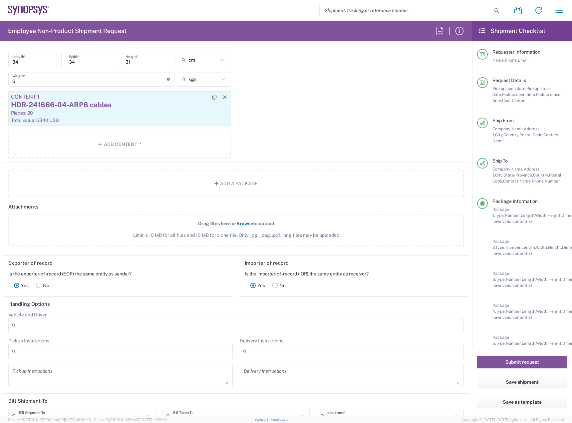
click at [178, 98] on div "Content 1" at bounding box center [119, 97] width 217 height 6
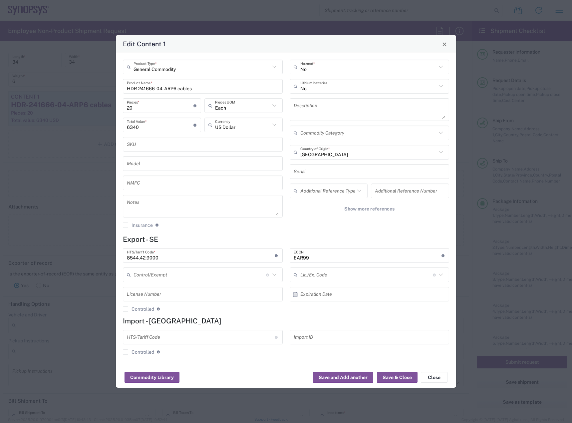
click at [163, 107] on input "20" at bounding box center [160, 106] width 67 height 12
type input "2"
type input "634"
type input "19"
type input "12046"
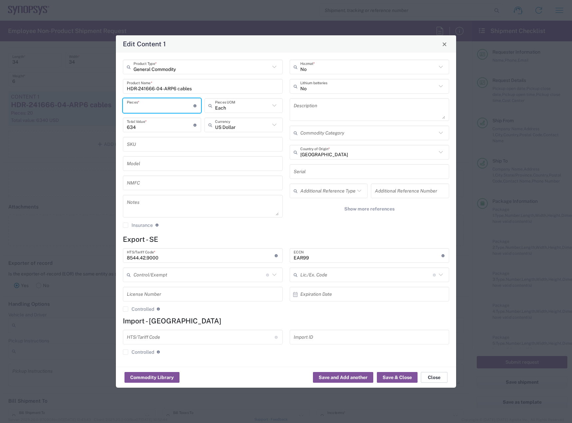
click at [430, 377] on button "Close" at bounding box center [434, 377] width 27 height 11
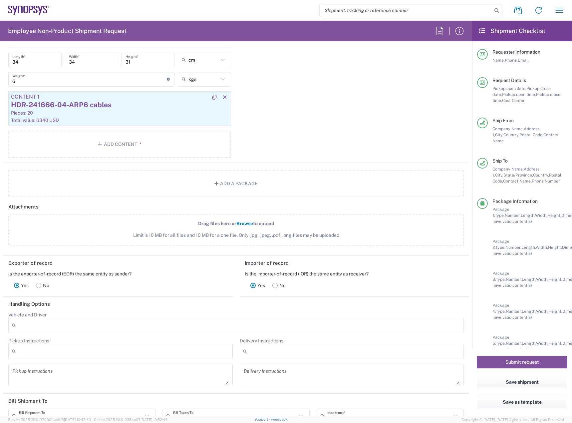
click at [194, 115] on div "Pieces: 20" at bounding box center [119, 113] width 217 height 6
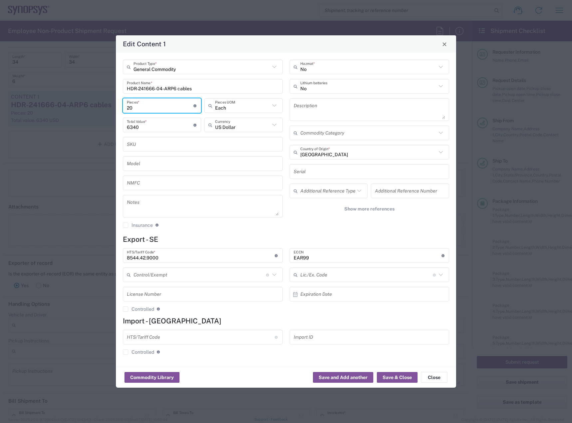
click at [181, 105] on input "20" at bounding box center [160, 106] width 67 height 12
click at [445, 47] on button "Close" at bounding box center [444, 43] width 9 height 9
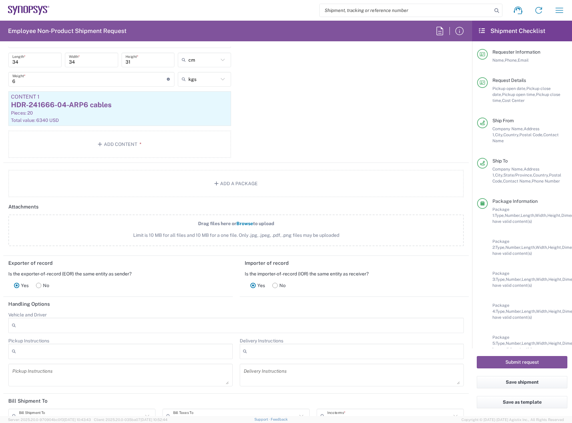
scroll to position [1089, 0]
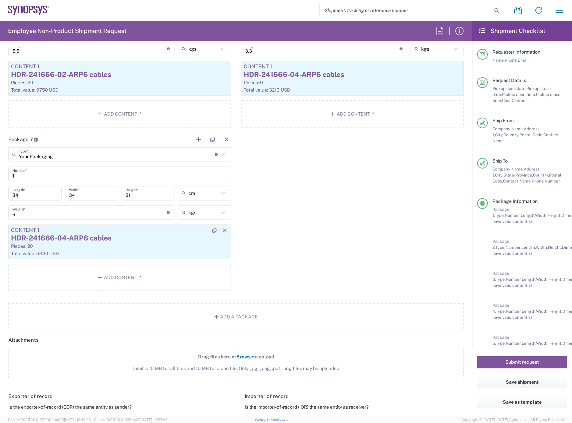
click at [69, 249] on article "Content 1 HDR-241666-04-ARP6 cables Pieces: 20 Total value: 6340 USD" at bounding box center [119, 241] width 223 height 35
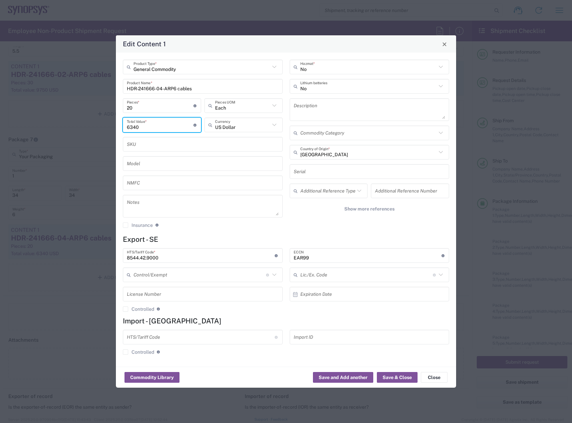
drag, startPoint x: 168, startPoint y: 125, endPoint x: 85, endPoint y: 129, distance: 82.7
click at [85, 129] on div "Edit Content 1 General Commodity Product Type * HDR-241666-04-ARP6 cables Produ…" at bounding box center [286, 211] width 572 height 423
click at [157, 110] on input "20" at bounding box center [160, 106] width 67 height 12
drag, startPoint x: 156, startPoint y: 126, endPoint x: 88, endPoint y: 124, distance: 68.0
click at [88, 124] on div "Edit Content 1 General Commodity Product Type * HDR-241666-04-ARP6 cables Produ…" at bounding box center [286, 211] width 572 height 423
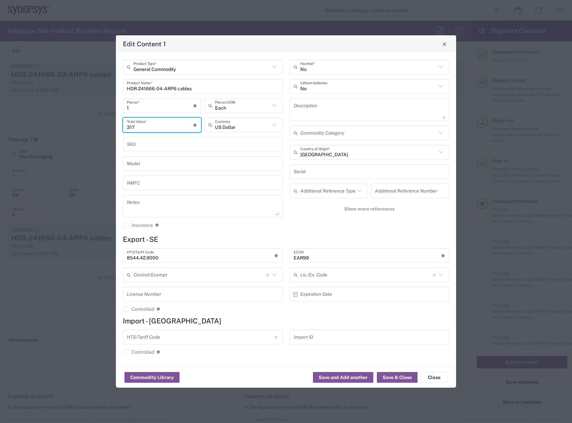
click at [141, 108] on input "1" at bounding box center [160, 106] width 67 height 12
click at [385, 372] on button "Save & Close" at bounding box center [397, 377] width 41 height 11
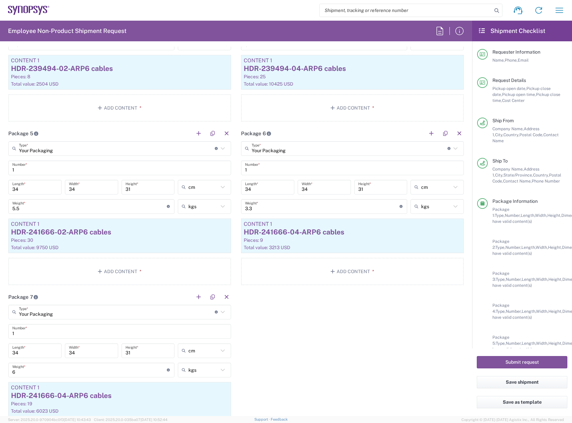
scroll to position [889, 0]
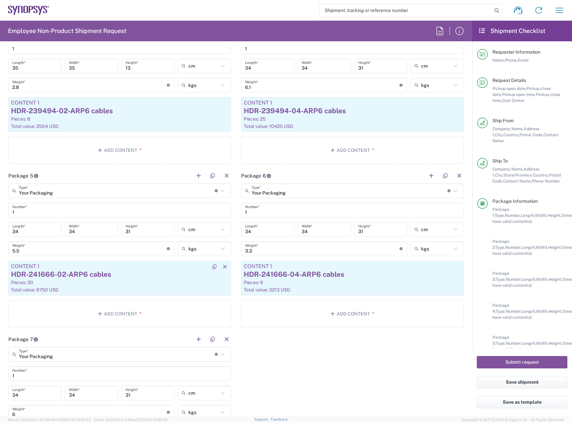
click at [87, 287] on div "Total value: 9750 USD" at bounding box center [119, 290] width 217 height 6
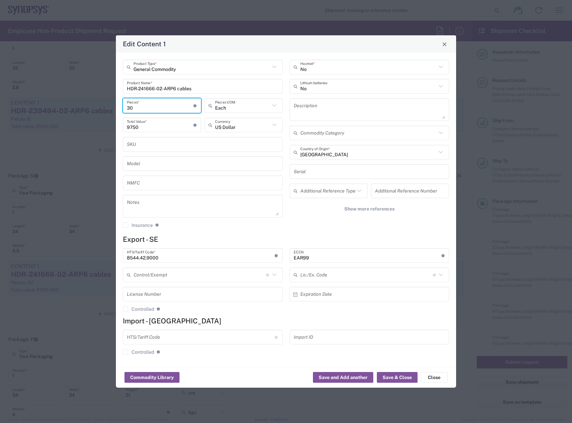
drag, startPoint x: 150, startPoint y: 102, endPoint x: 124, endPoint y: 106, distance: 26.6
click at [124, 106] on div "30 Pieces * Number of pieces inside all the packages" at bounding box center [162, 105] width 78 height 15
drag, startPoint x: 143, startPoint y: 127, endPoint x: 113, endPoint y: 135, distance: 31.7
click at [113, 135] on div "Edit Content 1 General Commodity Product Type * HDR-241666-02-ARP6 cables Produ…" at bounding box center [286, 211] width 572 height 423
click at [171, 104] on input "1" at bounding box center [160, 106] width 67 height 12
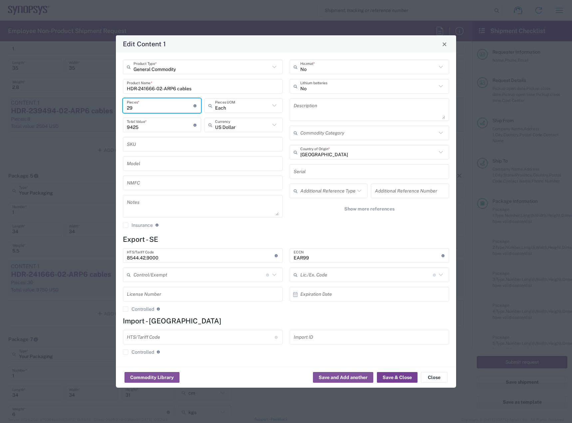
click at [404, 381] on button "Save & Close" at bounding box center [397, 377] width 41 height 11
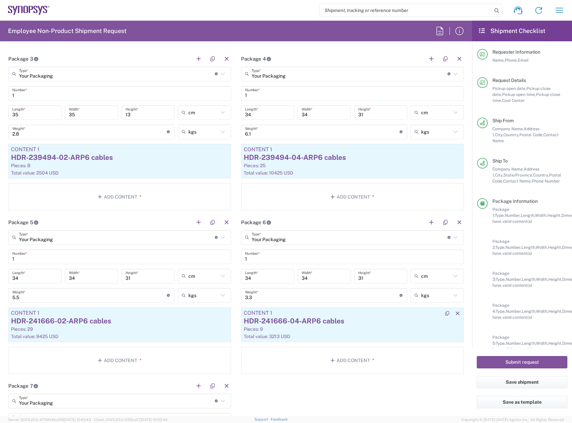
scroll to position [823, 0]
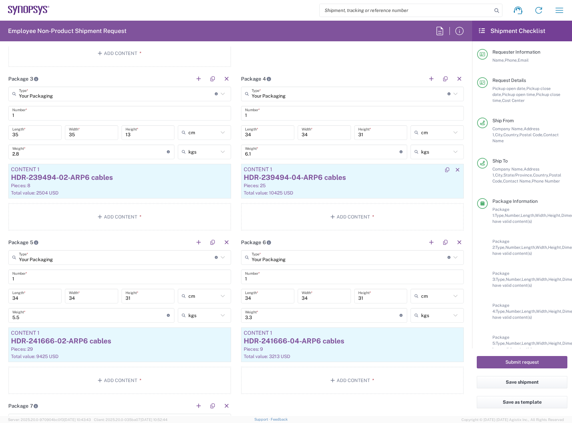
click at [317, 175] on div "HDR-239494-04-ARP6 cables" at bounding box center [352, 178] width 217 height 10
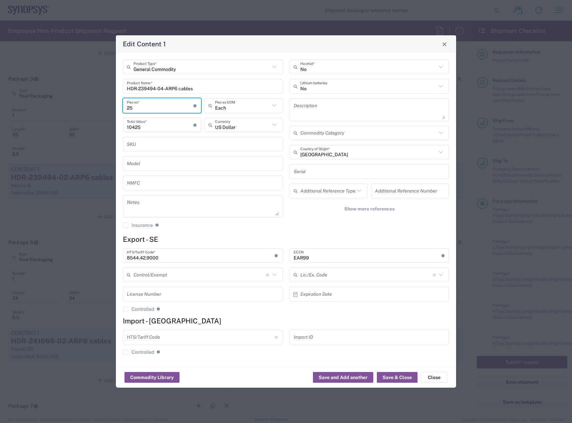
drag, startPoint x: 154, startPoint y: 104, endPoint x: 95, endPoint y: 110, distance: 59.2
click at [95, 110] on div "Edit Content 1 General Commodity Product Type * HDR-239494-04-ARP6 cables Produ…" at bounding box center [286, 211] width 572 height 423
click at [428, 376] on button "Close" at bounding box center [434, 377] width 27 height 11
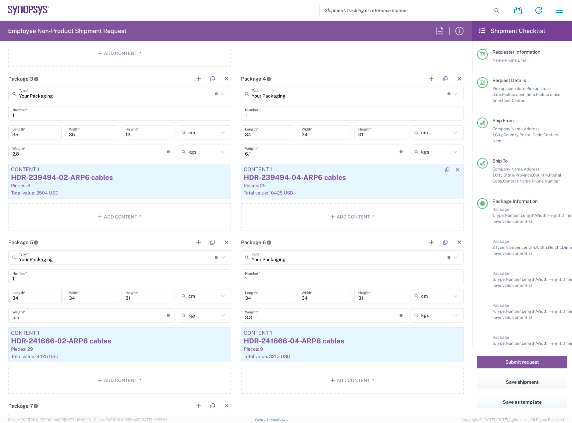
click at [276, 178] on div "HDR-239494-04-ARP6 cables" at bounding box center [352, 178] width 217 height 10
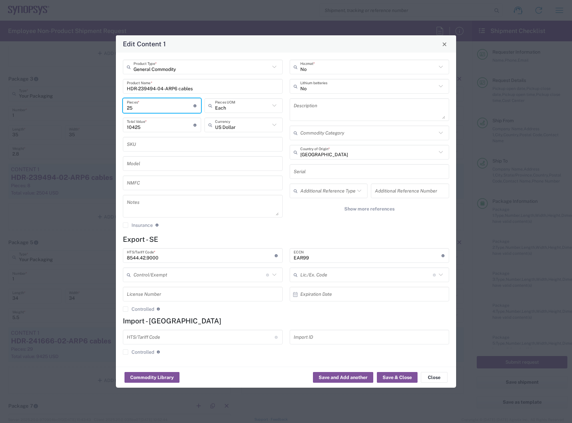
drag, startPoint x: 159, startPoint y: 103, endPoint x: 86, endPoint y: 102, distance: 72.9
click at [86, 102] on div "Edit Content 1 General Commodity Product Type * HDR-239494-04-ARP6 cables Produ…" at bounding box center [286, 211] width 572 height 423
click at [164, 106] on input "1" at bounding box center [160, 106] width 67 height 12
click at [388, 374] on button "Save & Close" at bounding box center [397, 377] width 41 height 11
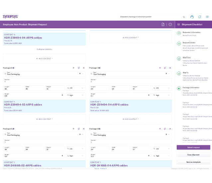
scroll to position [756, 0]
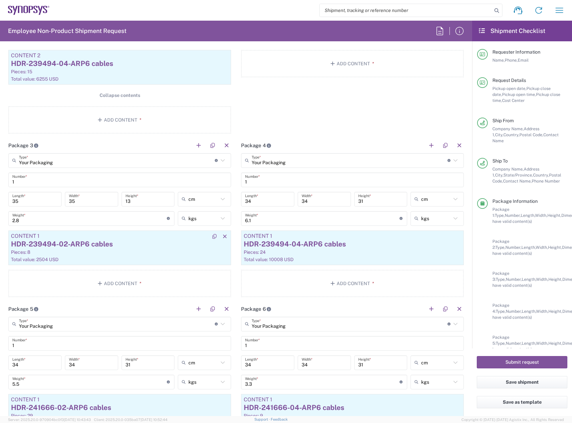
click at [175, 240] on div "HDR-239494-02-ARP6 cables" at bounding box center [119, 244] width 217 height 10
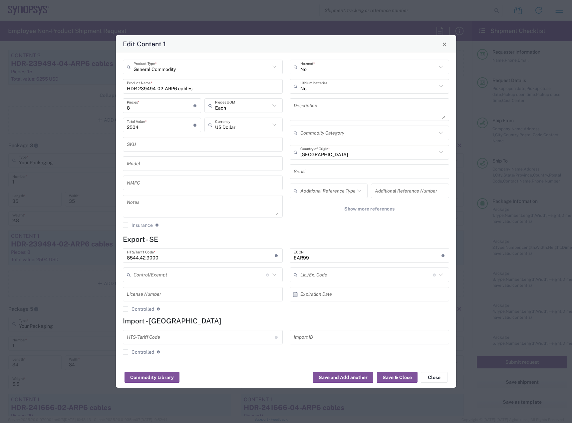
click at [157, 109] on input "8" at bounding box center [160, 106] width 67 height 12
drag, startPoint x: 140, startPoint y: 107, endPoint x: 92, endPoint y: 106, distance: 48.6
click at [92, 106] on div "Edit Content 1 General Commodity Product Type * HDR-239494-02-ARP6 cables Produ…" at bounding box center [286, 211] width 572 height 423
click at [403, 376] on button "Save & Close" at bounding box center [397, 377] width 41 height 11
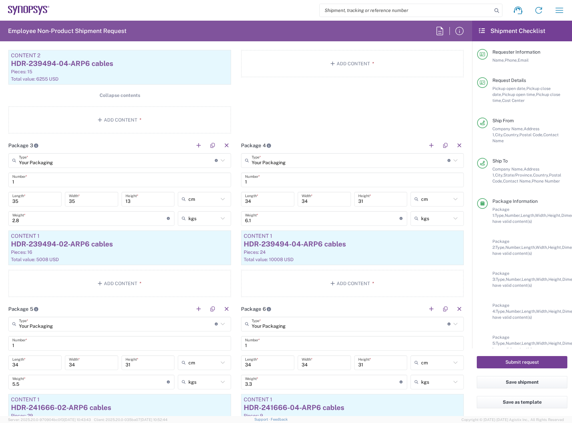
click at [516, 364] on button "Submit request" at bounding box center [522, 362] width 91 height 12
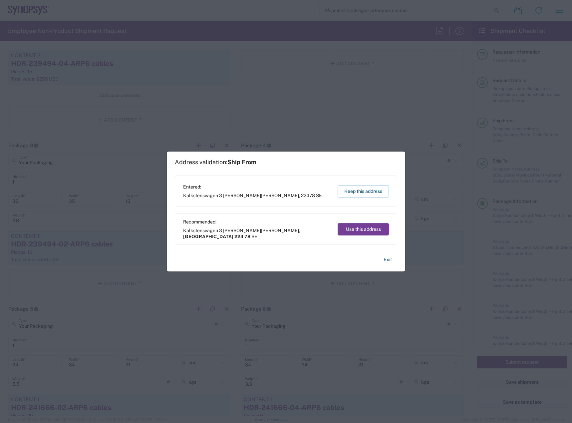
click at [359, 229] on button "Use this address" at bounding box center [363, 229] width 51 height 12
